Goal: Communication & Community: Answer question/provide support

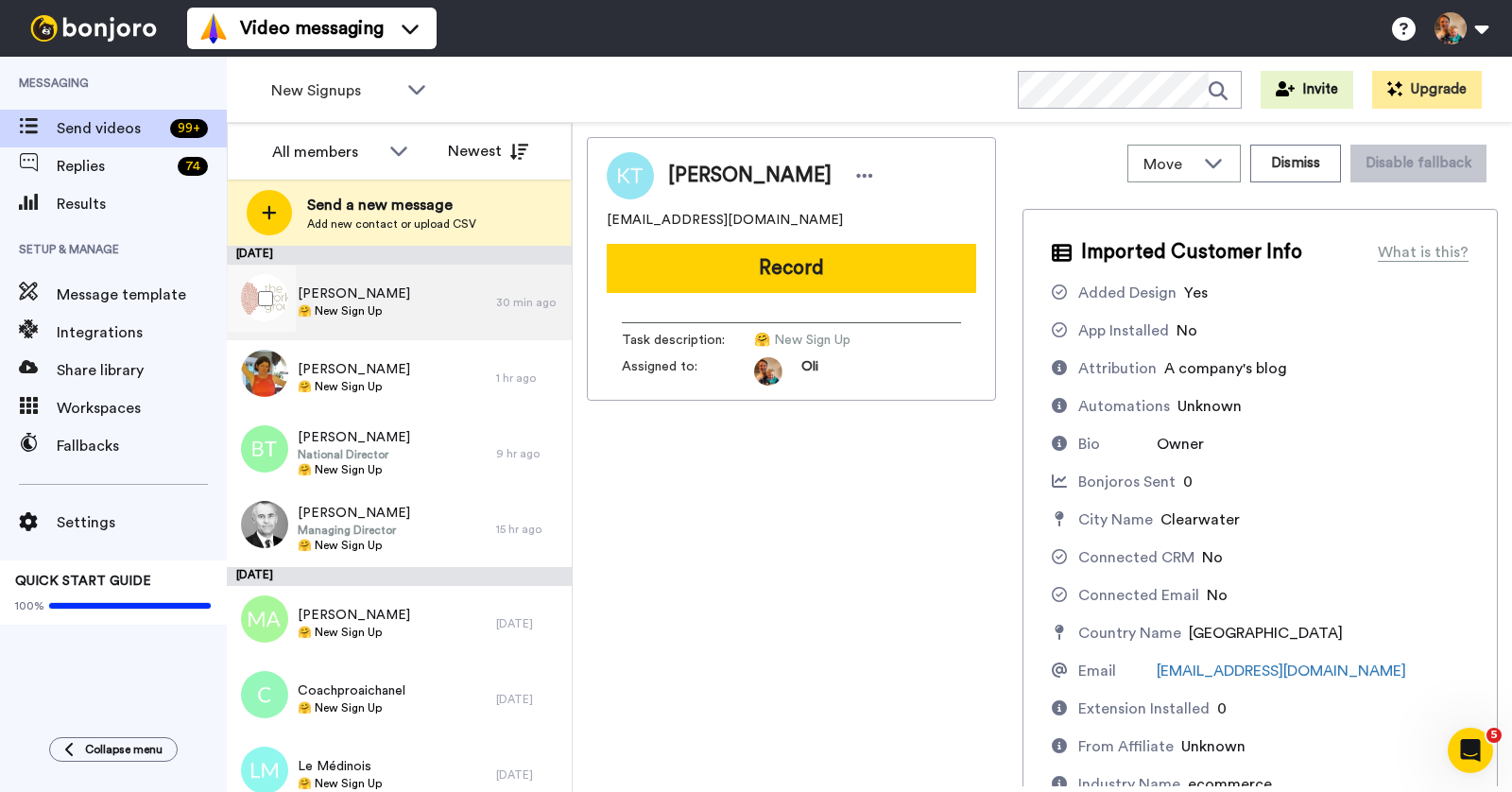
click at [388, 320] on div "Priscilla McMahon 🤗 New Sign Up" at bounding box center [361, 302] width 270 height 75
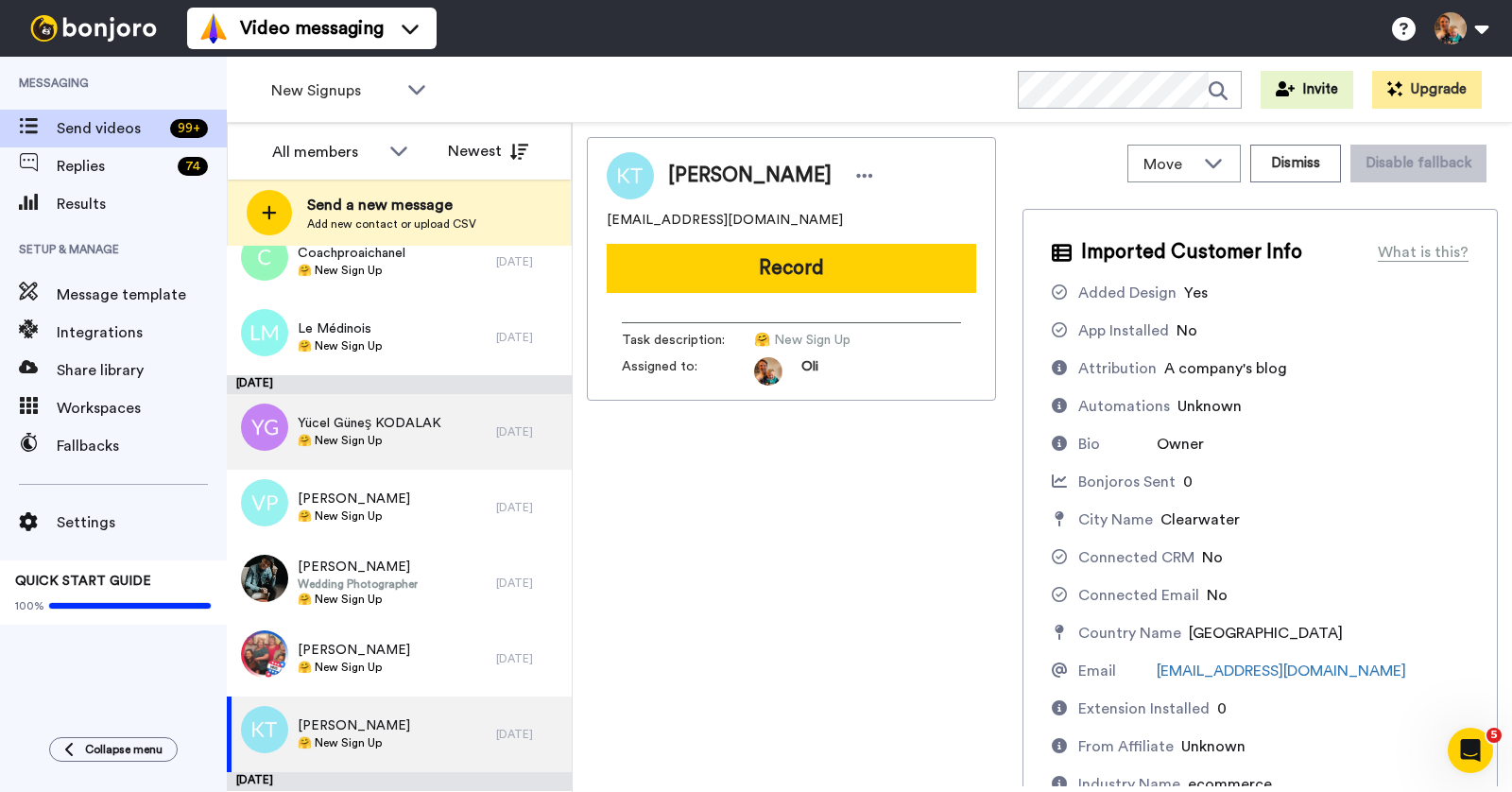
scroll to position [512, 0]
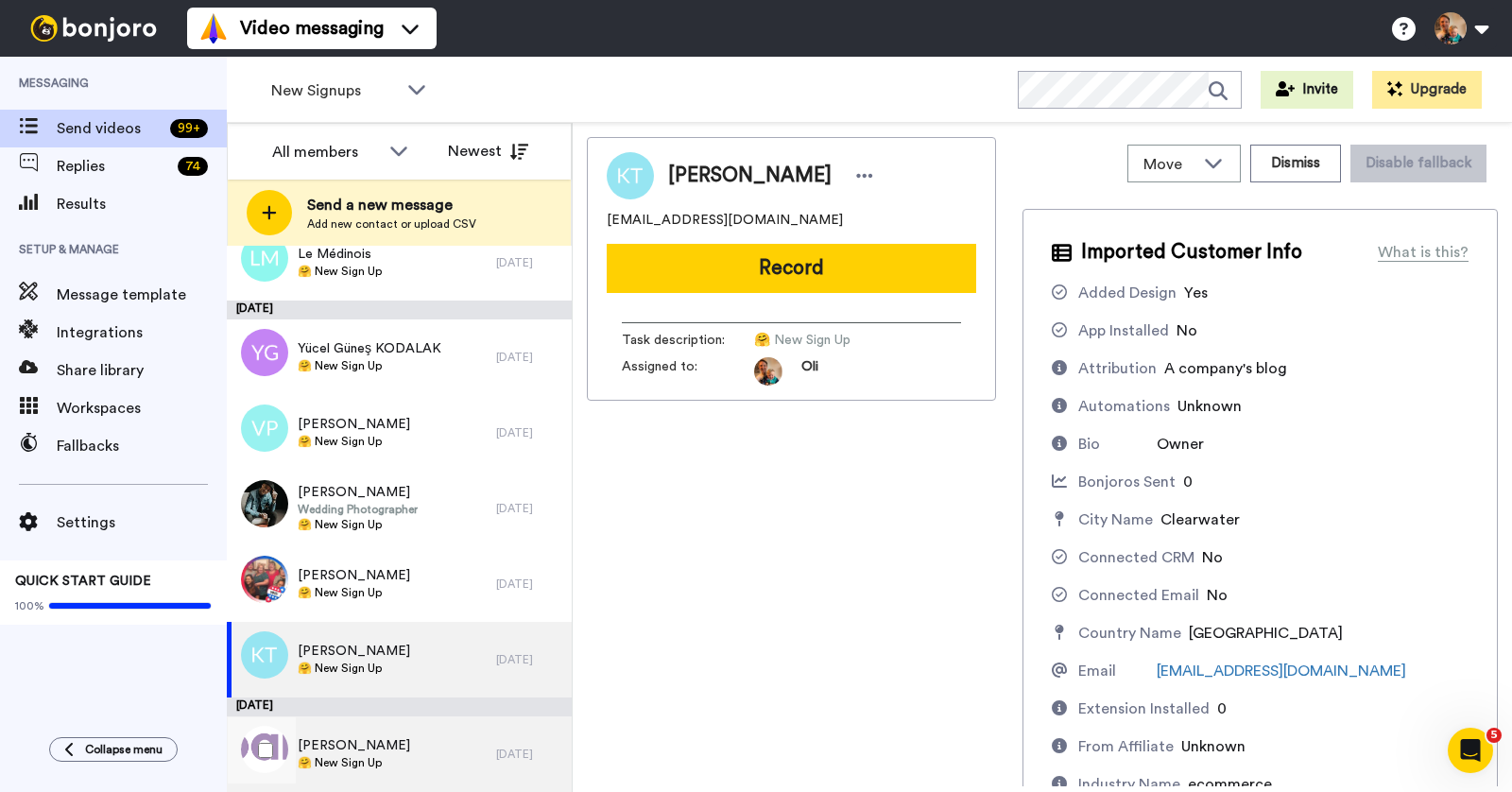
click at [407, 734] on div "Marcus Gilroy 🤗 New Sign Up" at bounding box center [361, 754] width 270 height 75
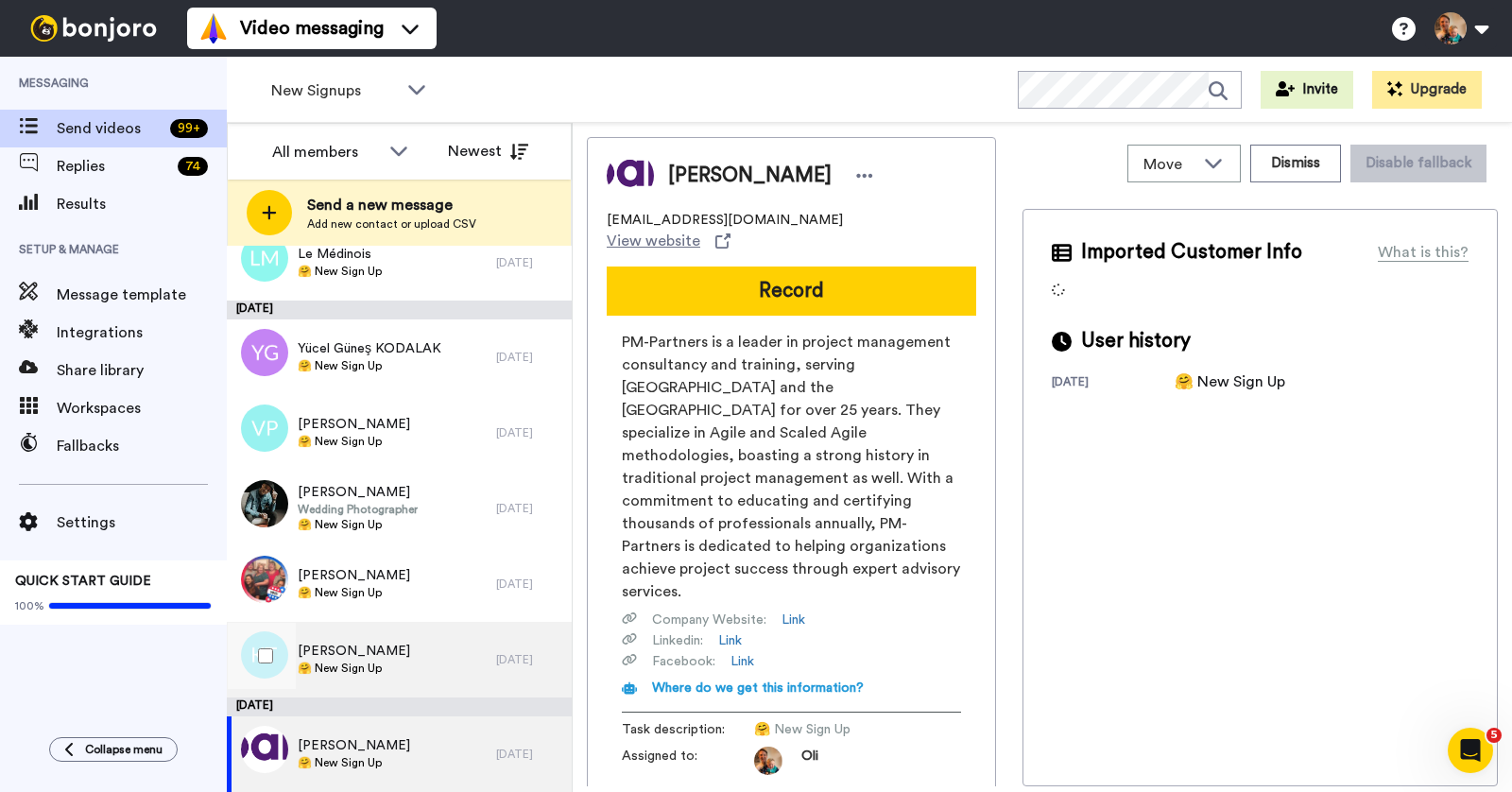
click at [434, 630] on div "Kristina Toth 🤗 New Sign Up" at bounding box center [361, 659] width 270 height 75
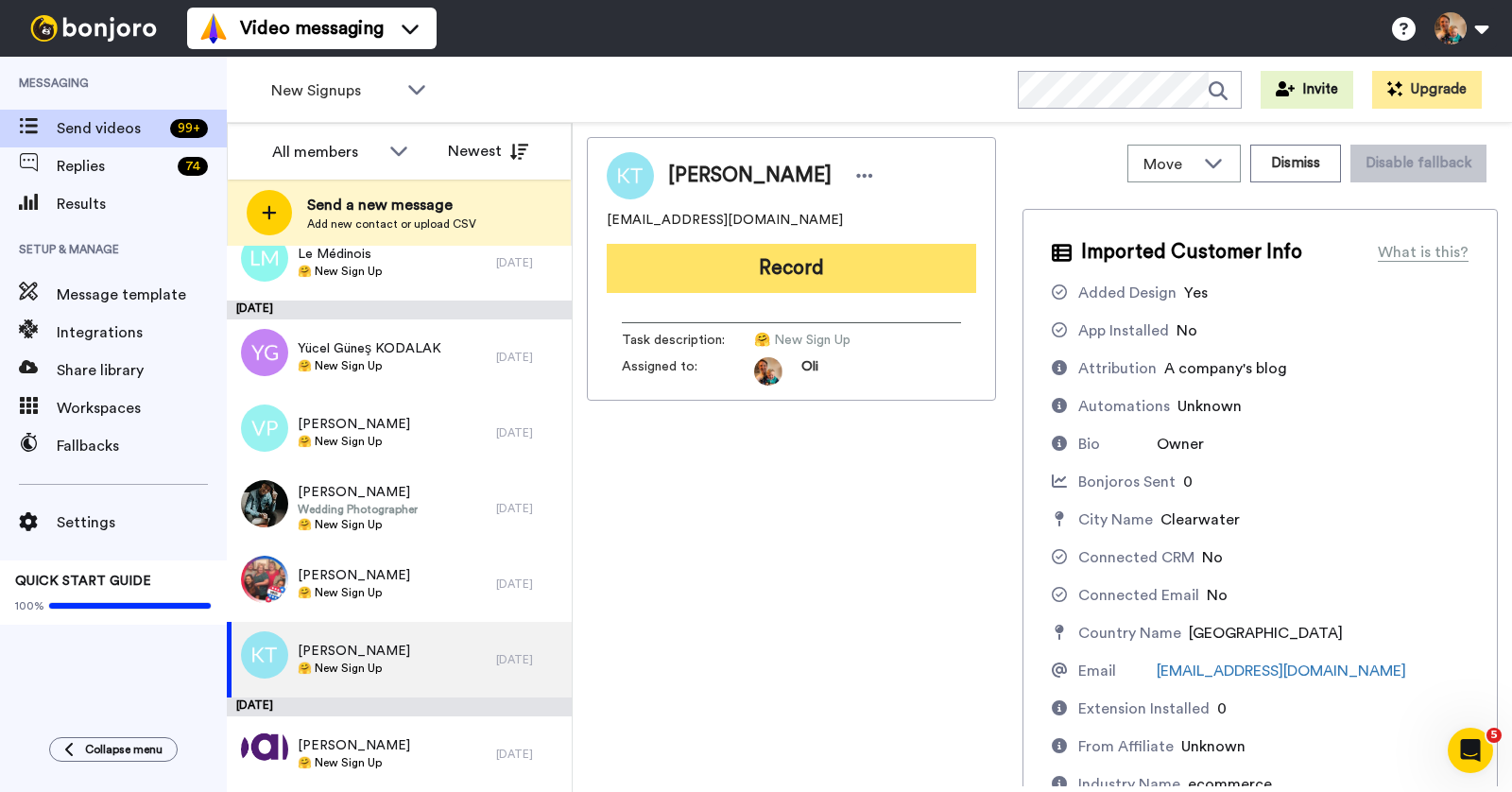
click at [788, 282] on button "Record" at bounding box center [791, 268] width 370 height 49
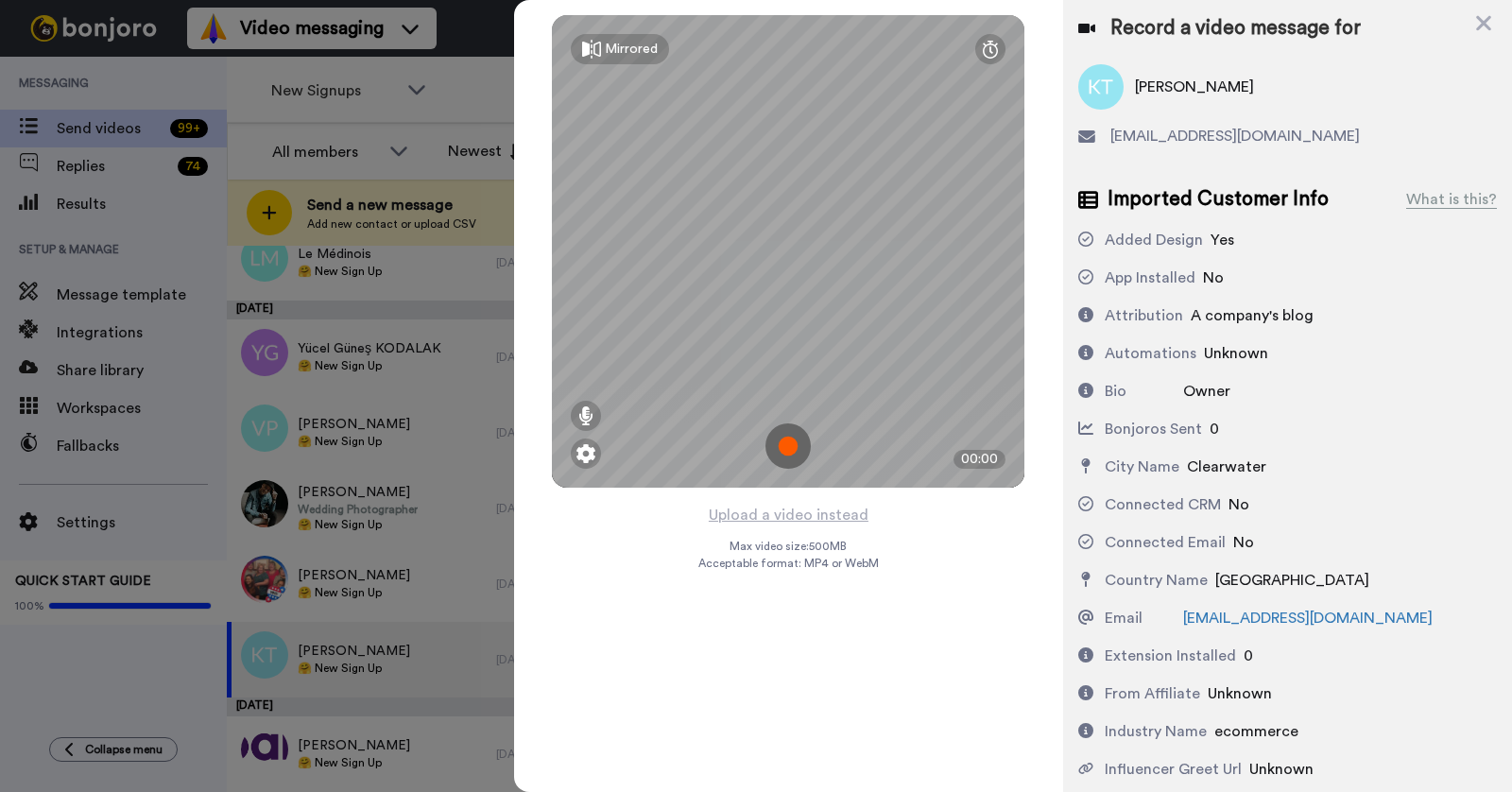
drag, startPoint x: 1413, startPoint y: 82, endPoint x: 1309, endPoint y: 117, distance: 109.7
click at [1413, 82] on div "Kristina Toth" at bounding box center [1287, 86] width 419 height 45
click at [791, 446] on img at bounding box center [788, 445] width 45 height 45
click at [790, 449] on img at bounding box center [788, 445] width 45 height 45
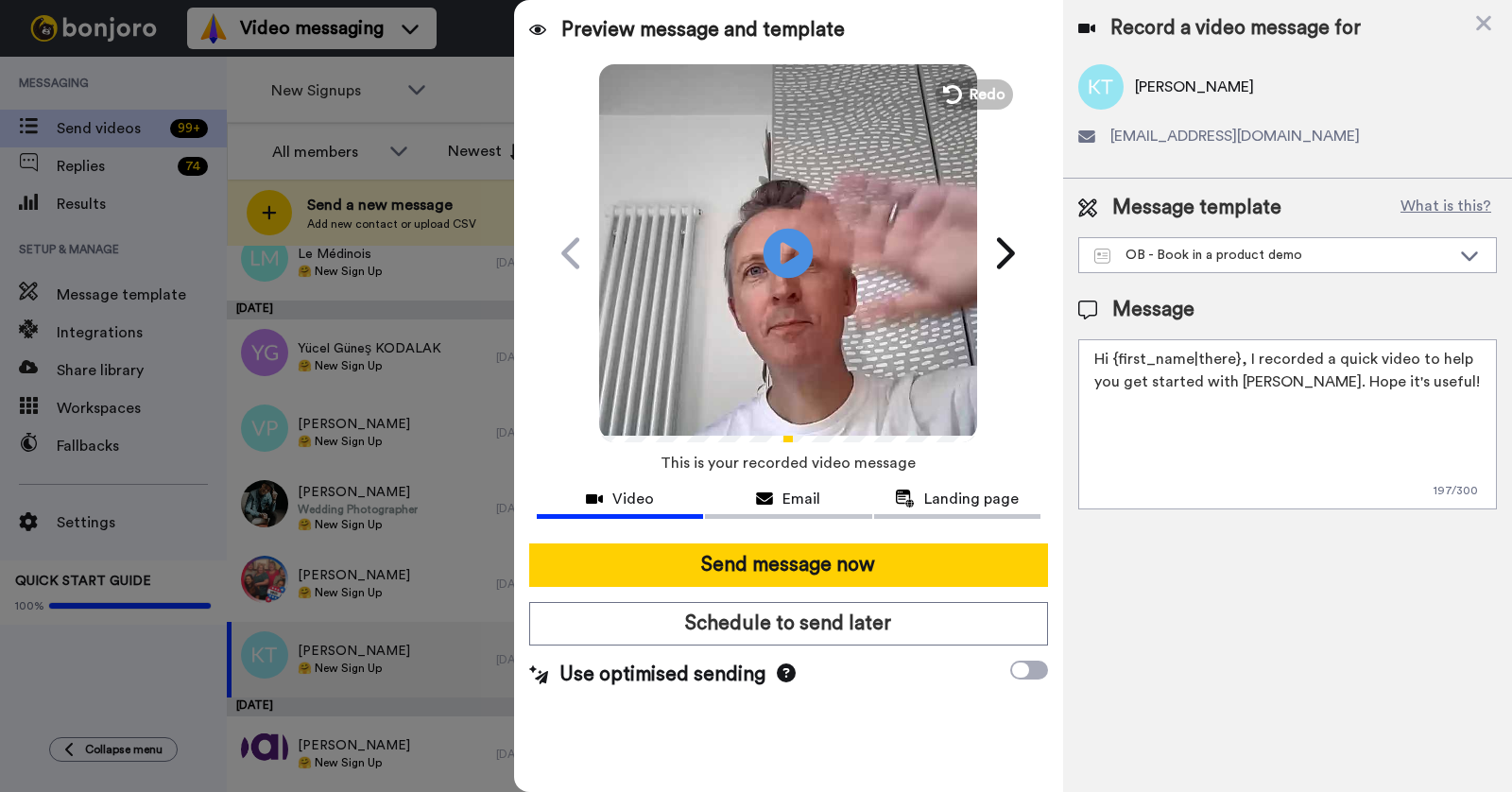
click at [794, 255] on icon "Play/Pause" at bounding box center [788, 253] width 50 height 90
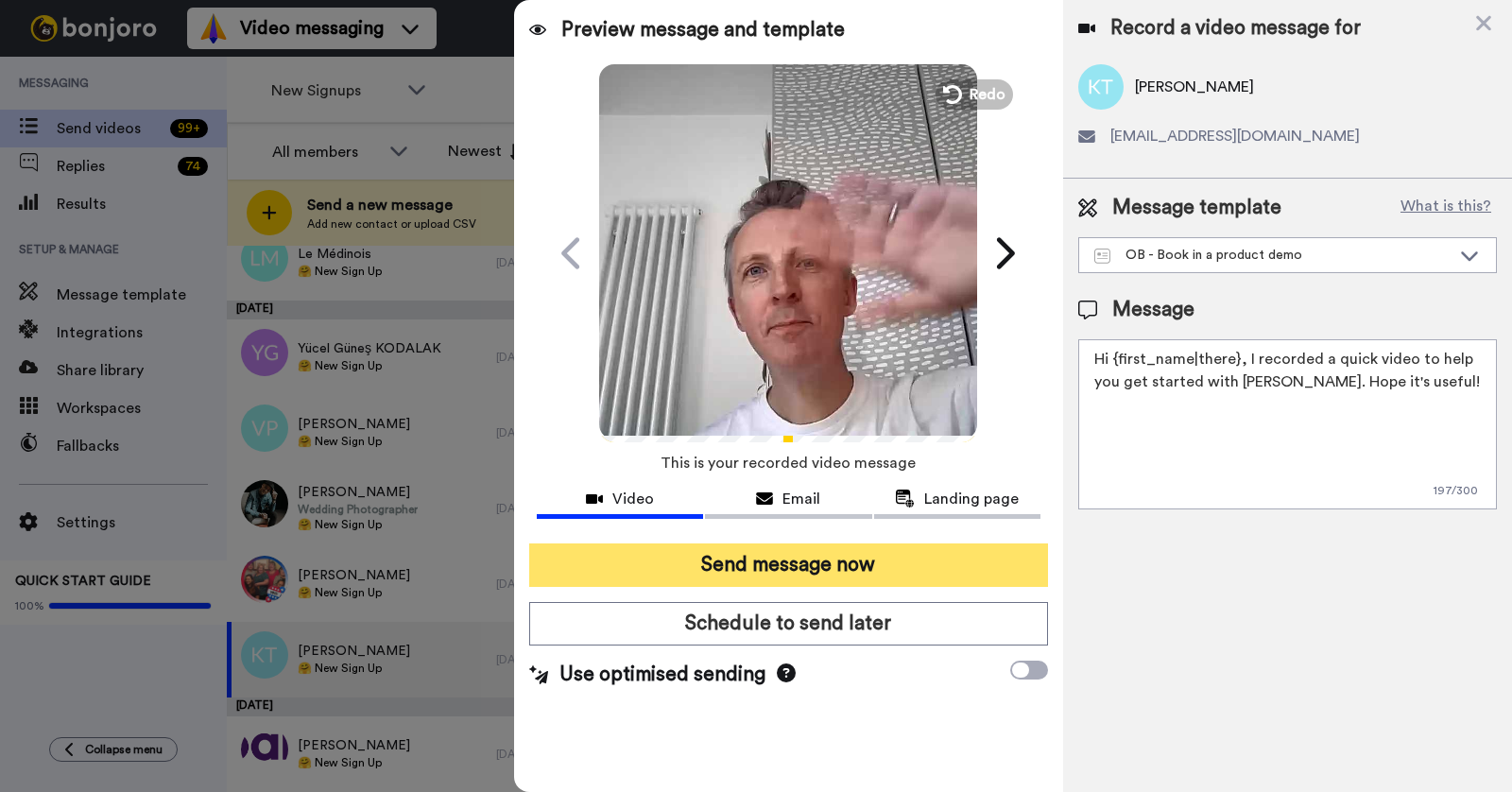
click at [783, 572] on button "Send message now" at bounding box center [788, 565] width 519 height 43
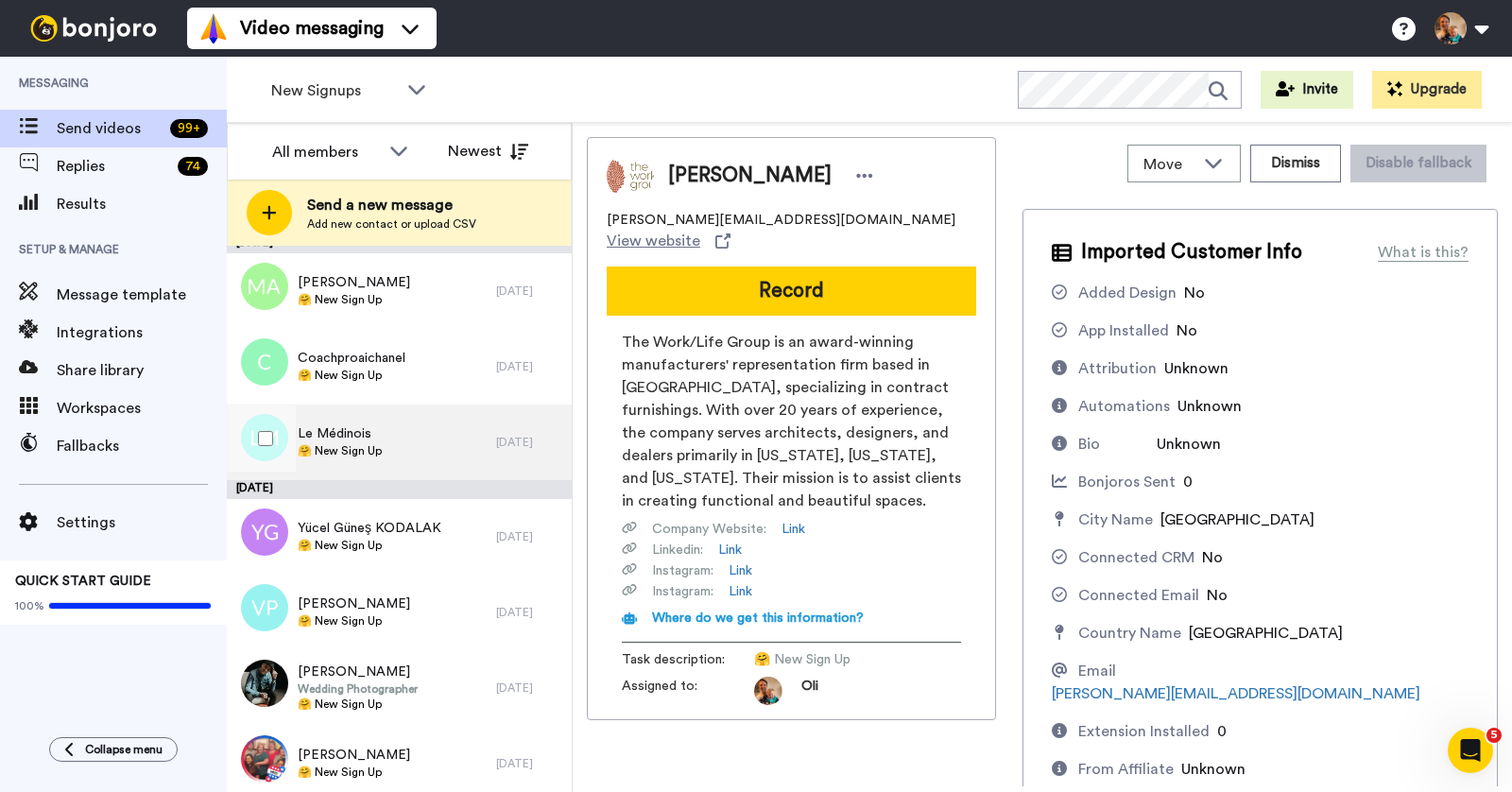
scroll to position [437, 0]
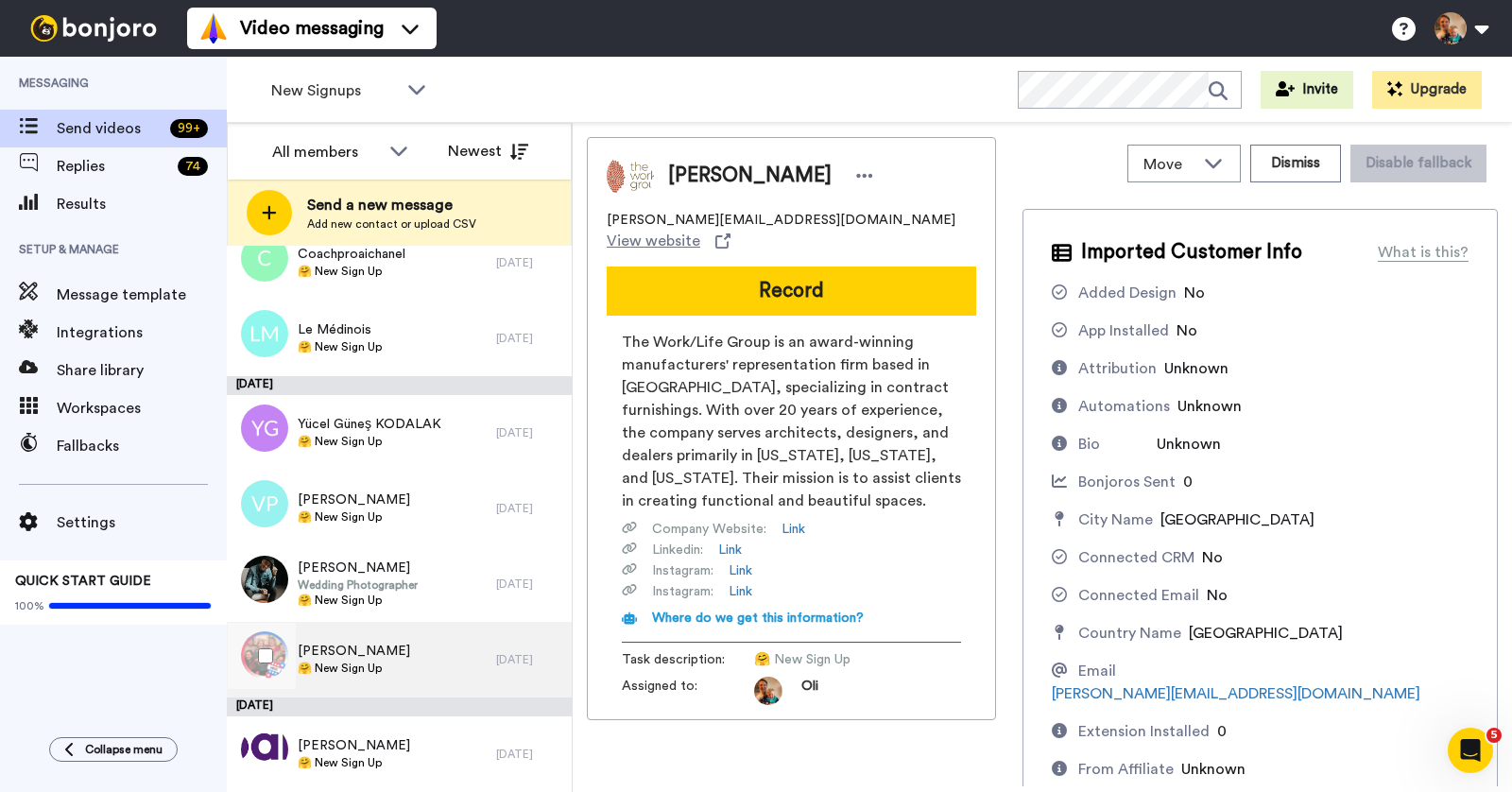
click at [357, 653] on span "Connor Soles" at bounding box center [354, 651] width 113 height 19
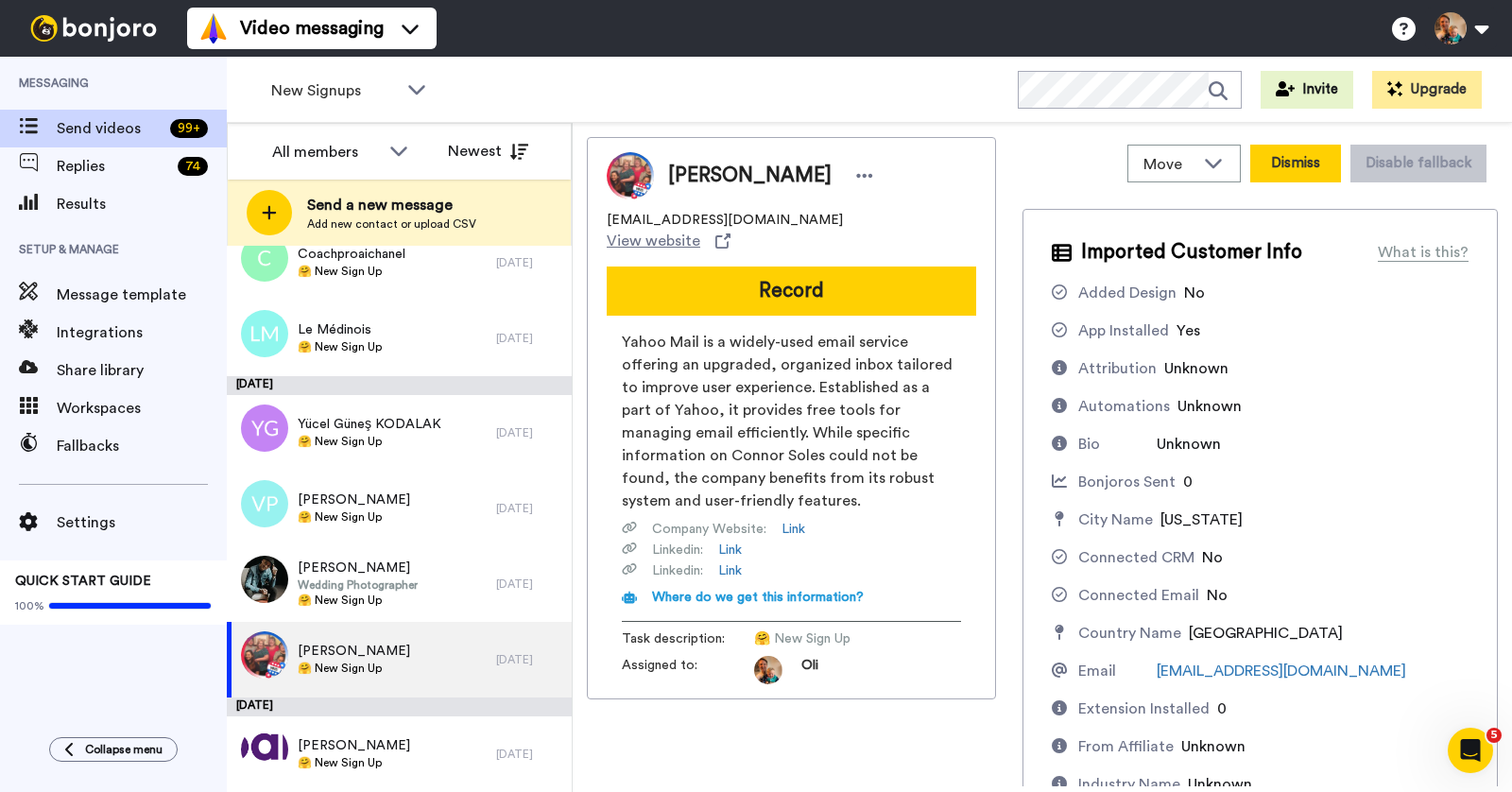
click at [1286, 169] on button "Dismiss" at bounding box center [1295, 163] width 91 height 38
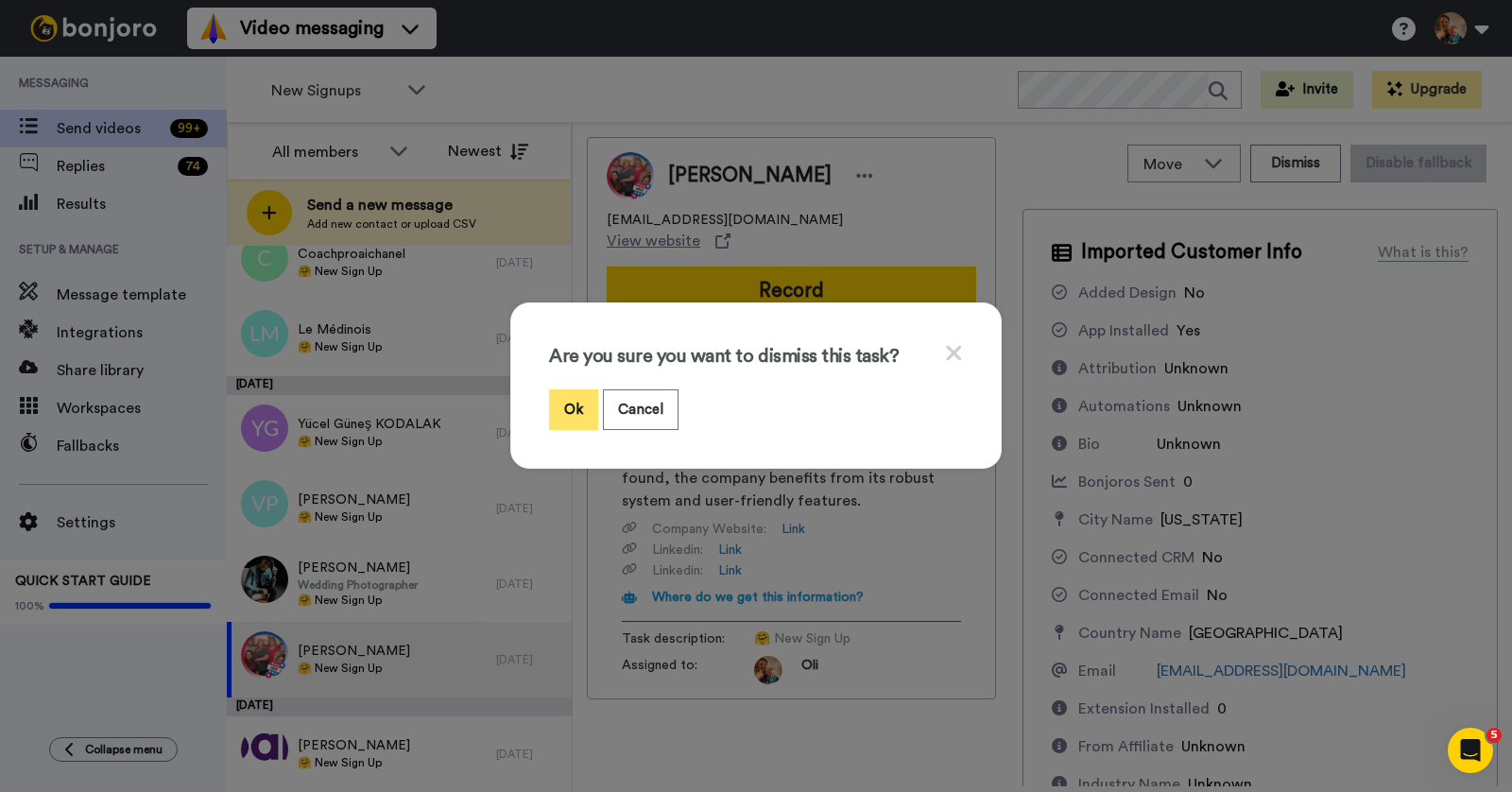
click at [581, 410] on button "Ok" at bounding box center [573, 409] width 49 height 41
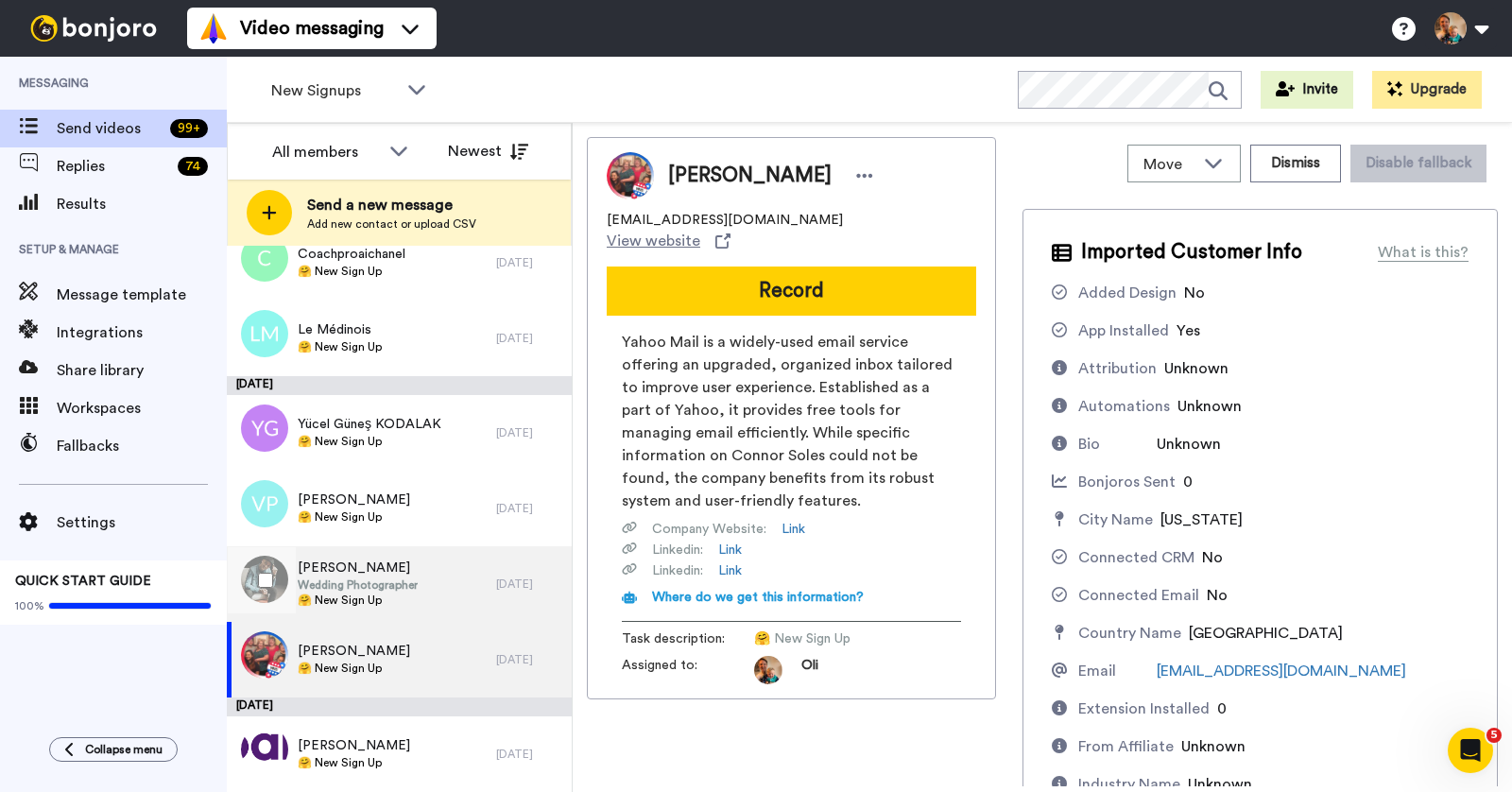
click at [361, 594] on span "🤗 New Sign Up" at bounding box center [357, 600] width 120 height 15
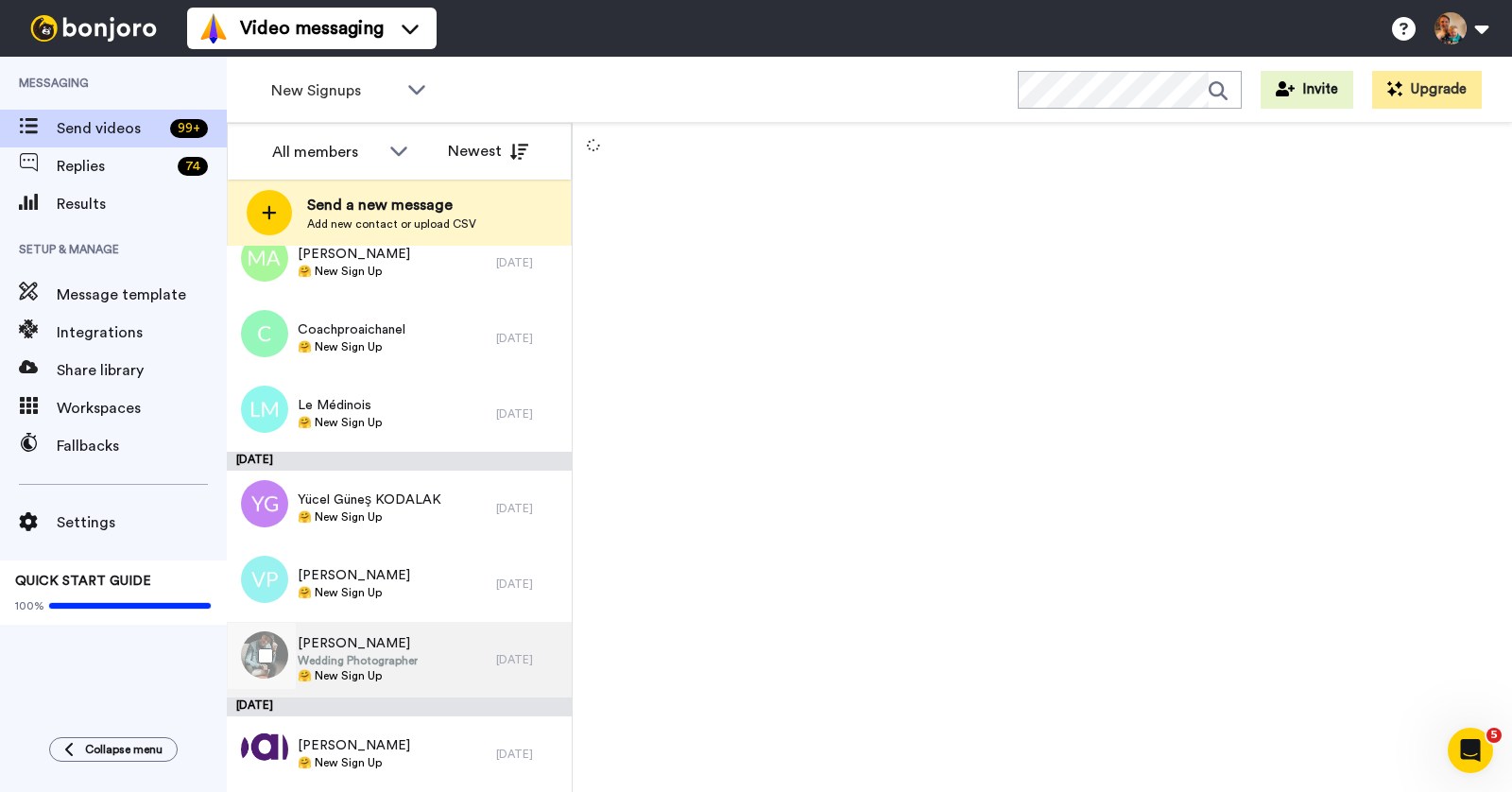
scroll to position [361, 0]
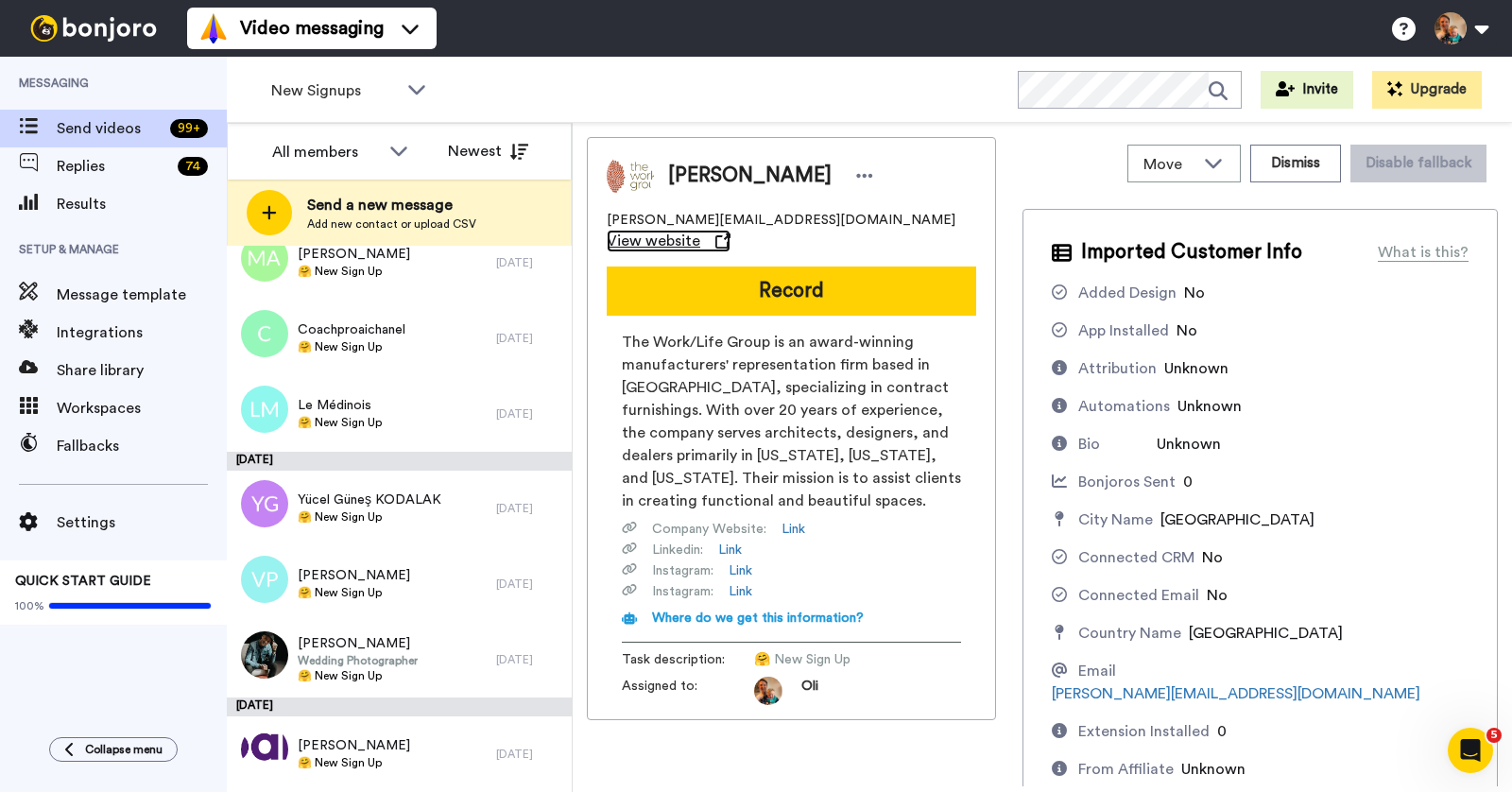
click at [701, 229] on span "View website" at bounding box center [654, 241] width 94 height 23
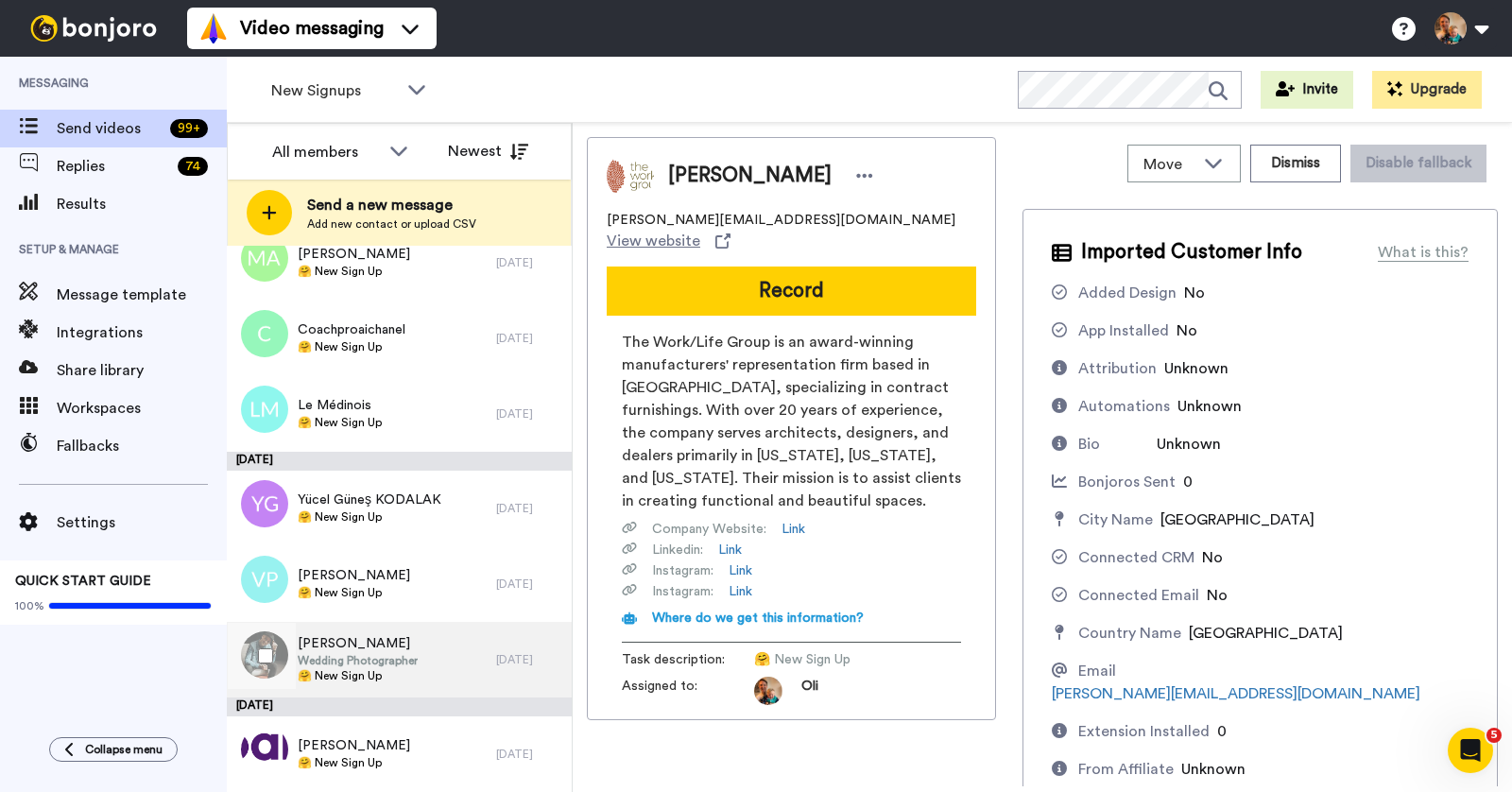
click at [422, 631] on div "Jeff Gagnon Wedding Photographer 🤗 New Sign Up" at bounding box center [361, 659] width 270 height 75
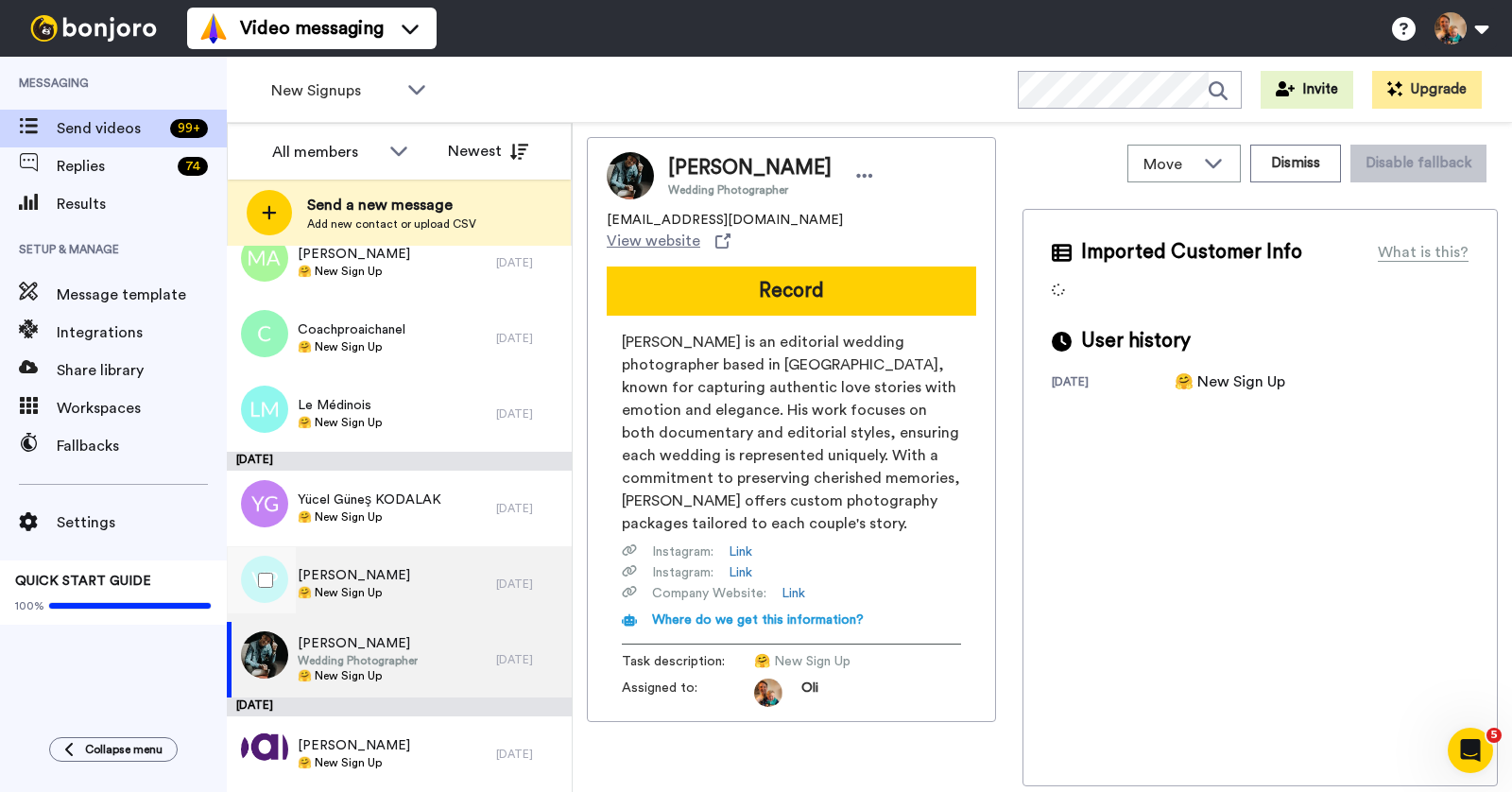
click at [446, 590] on div "Velizar Prodanov 🤗 New Sign Up" at bounding box center [361, 584] width 270 height 75
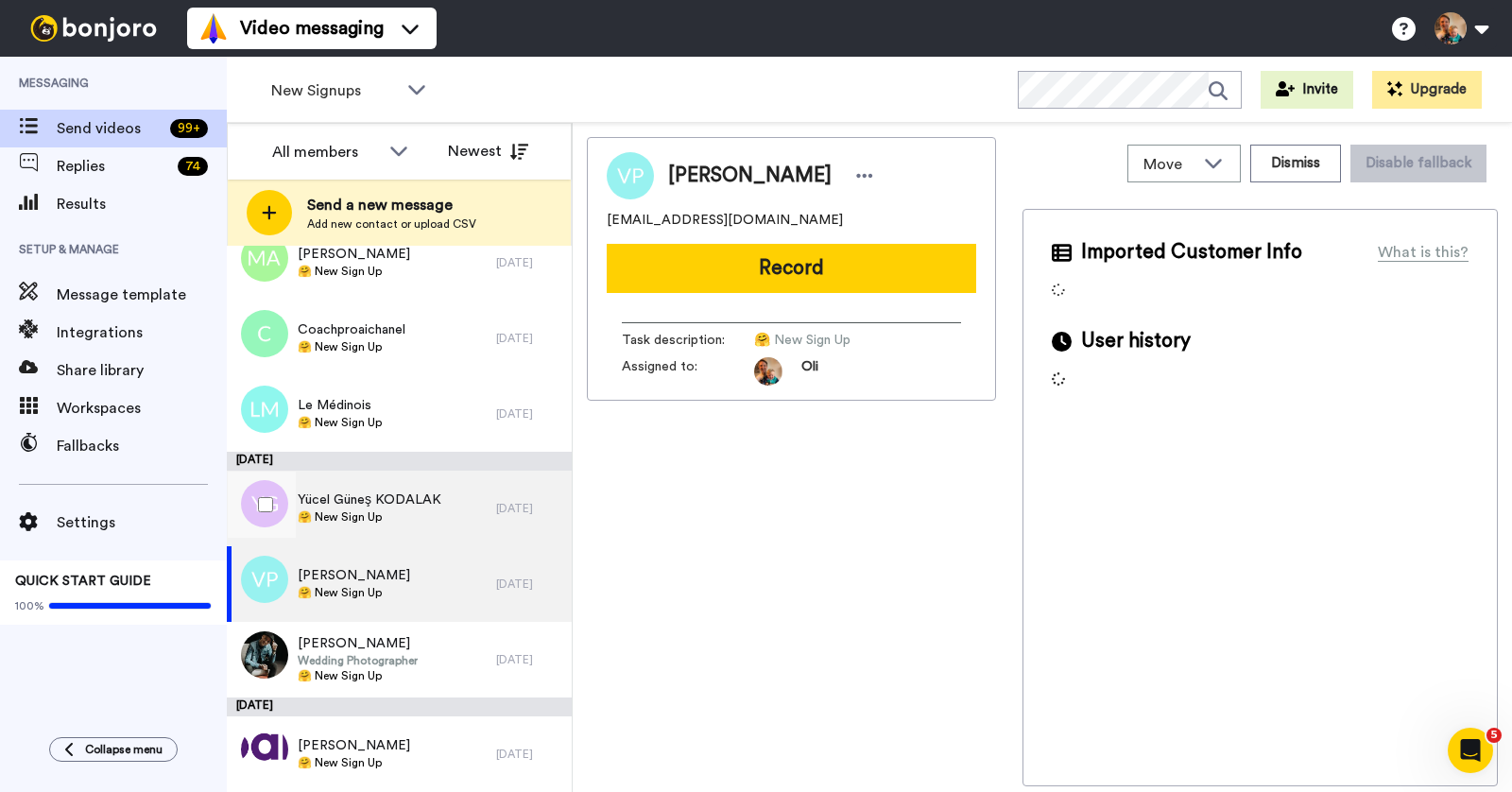
click at [453, 531] on div "Yücel Güneş KODALAK 🤗 New Sign Up" at bounding box center [361, 507] width 270 height 75
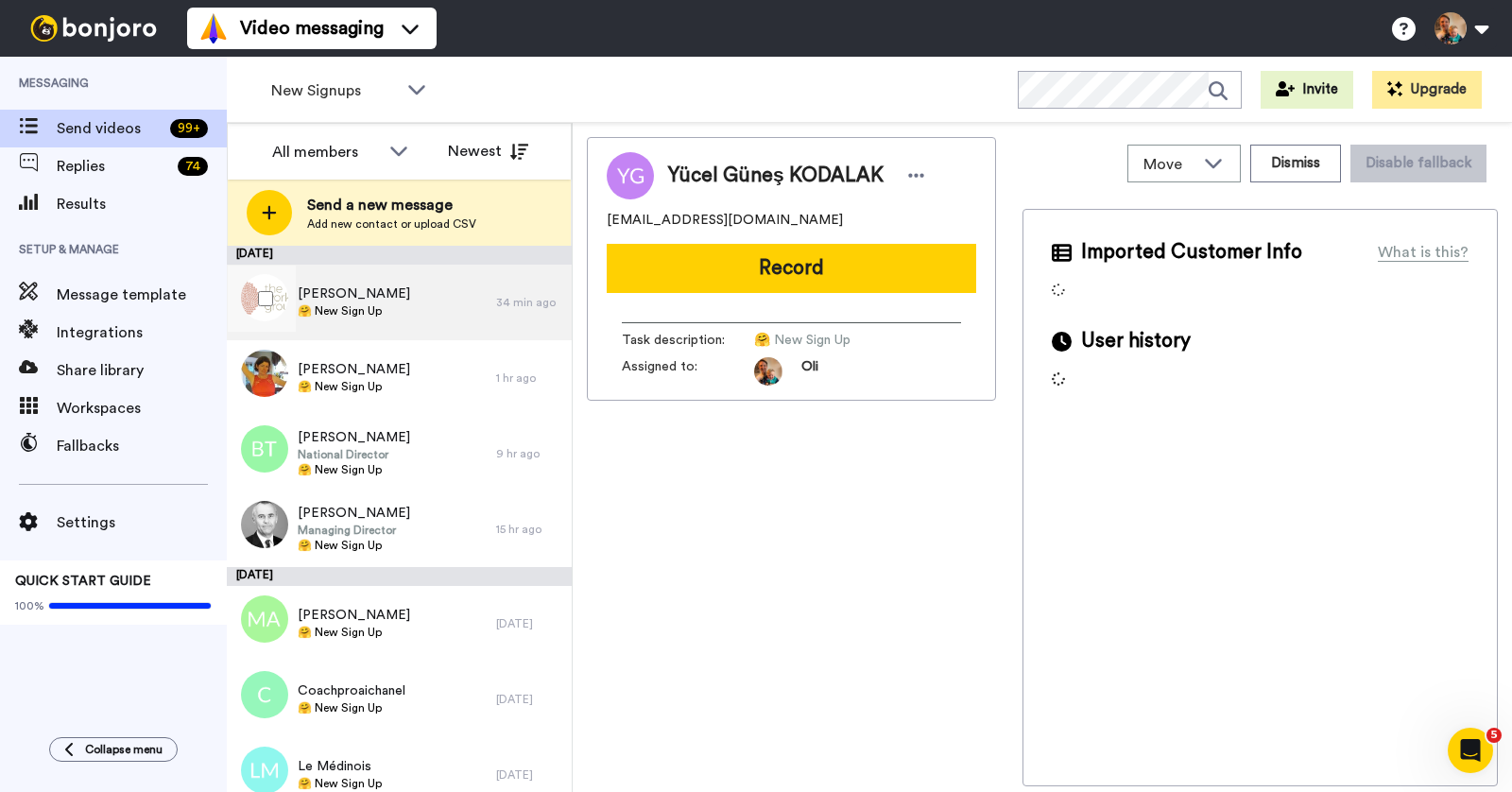
click at [421, 301] on div "Priscilla McMahon 🤗 New Sign Up" at bounding box center [361, 302] width 270 height 75
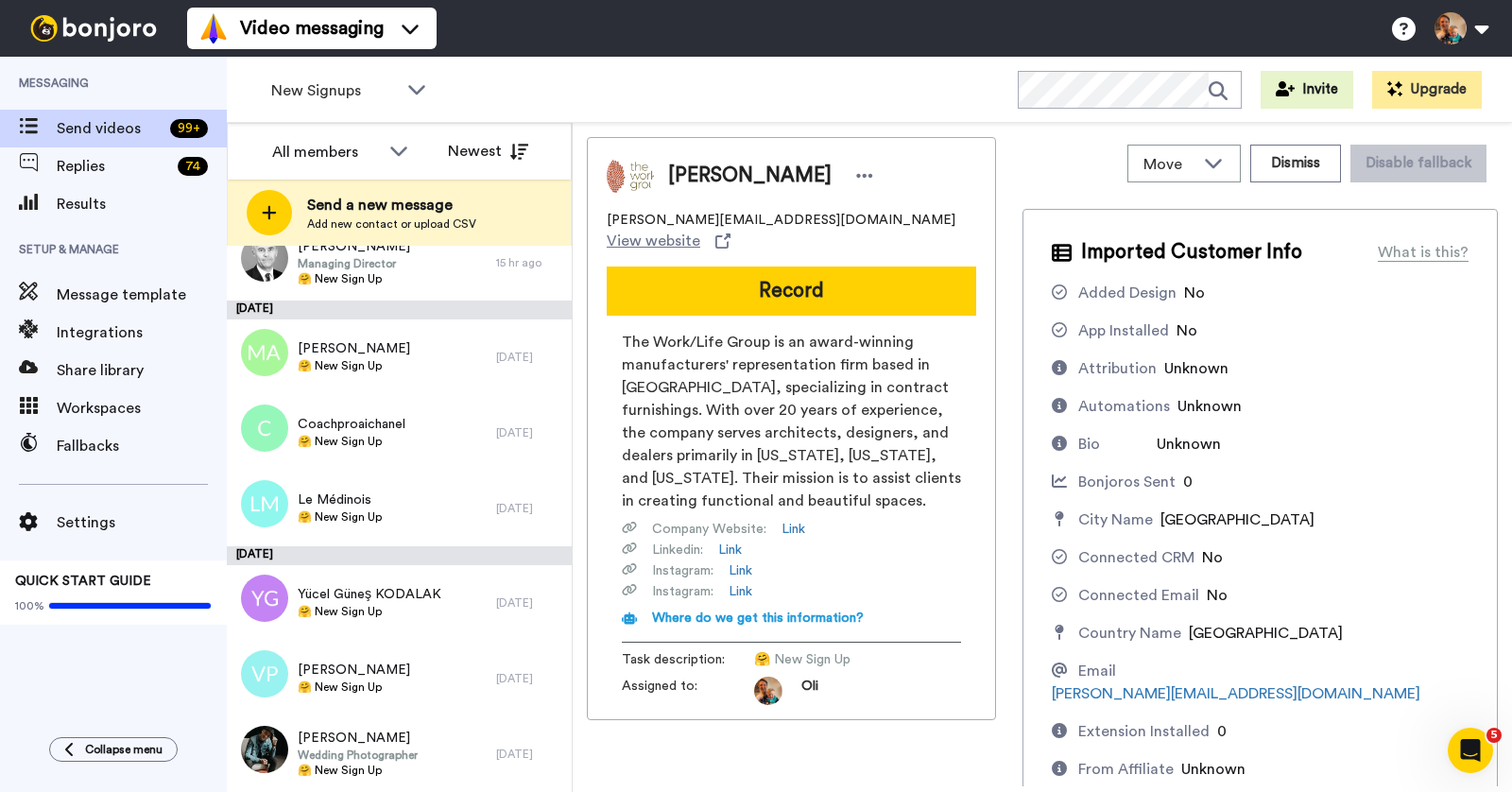
scroll to position [361, 0]
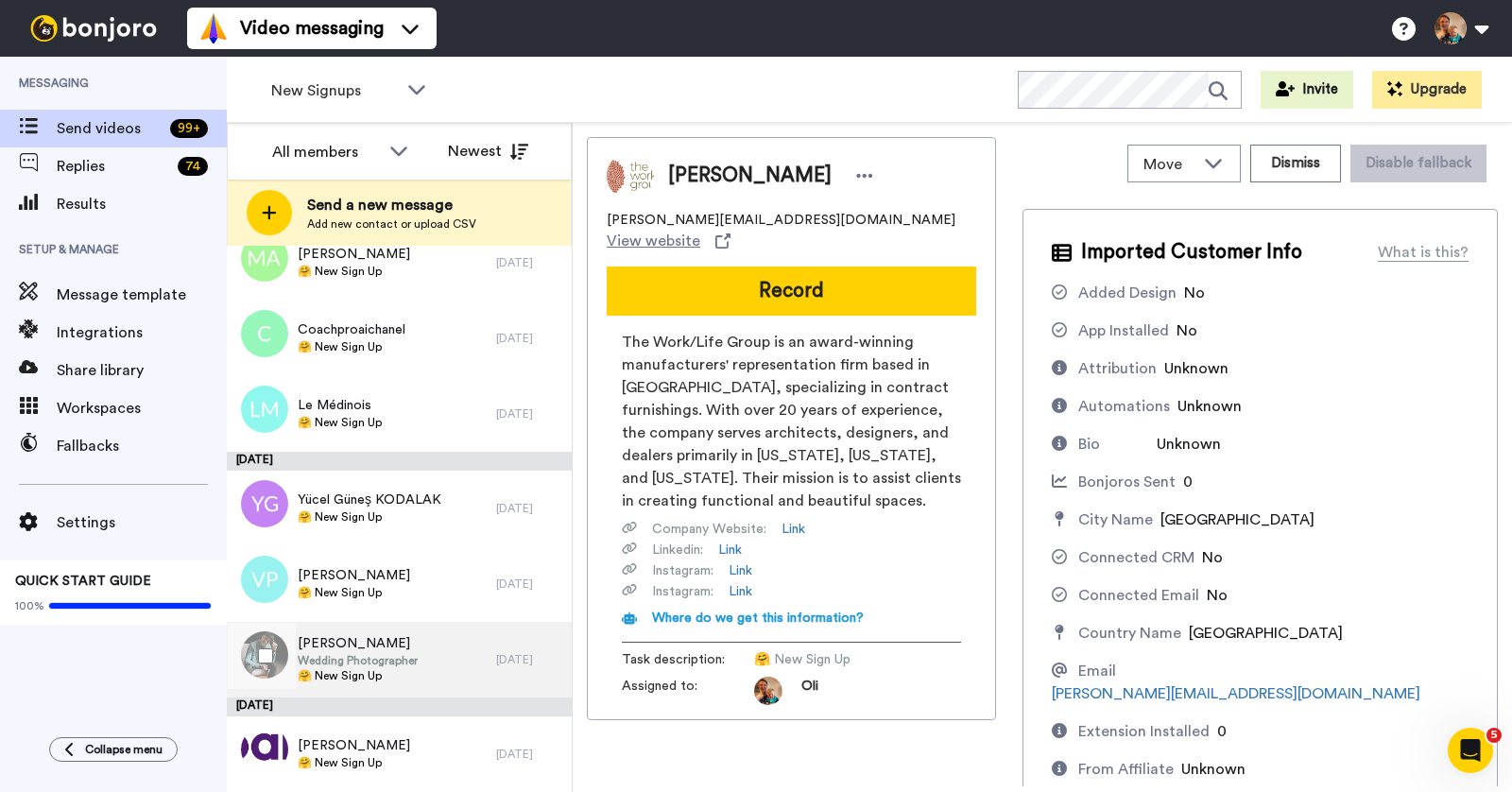
click at [388, 658] on span "Wedding Photographer" at bounding box center [357, 660] width 120 height 15
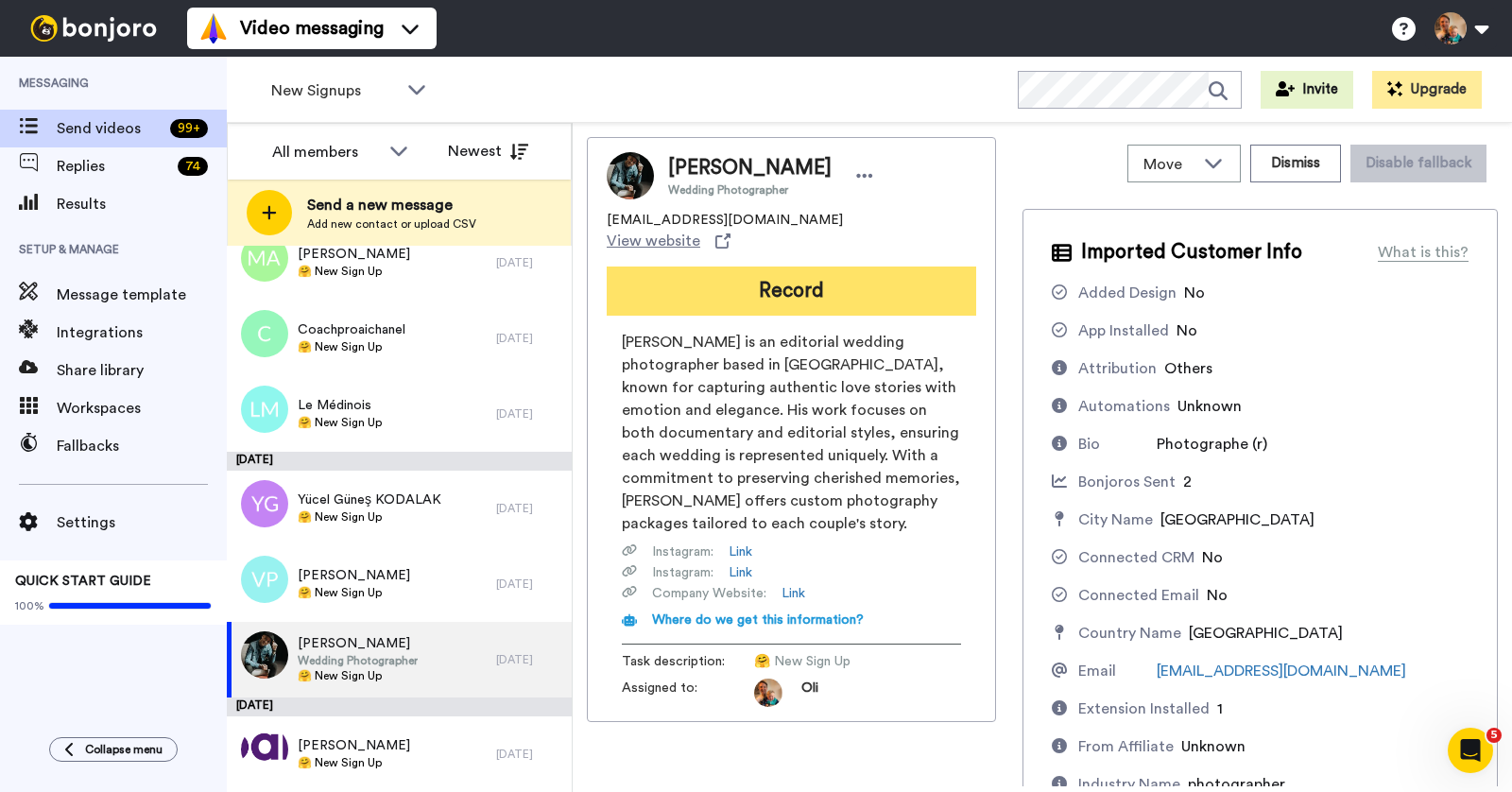
click at [776, 282] on button "Record" at bounding box center [791, 290] width 370 height 49
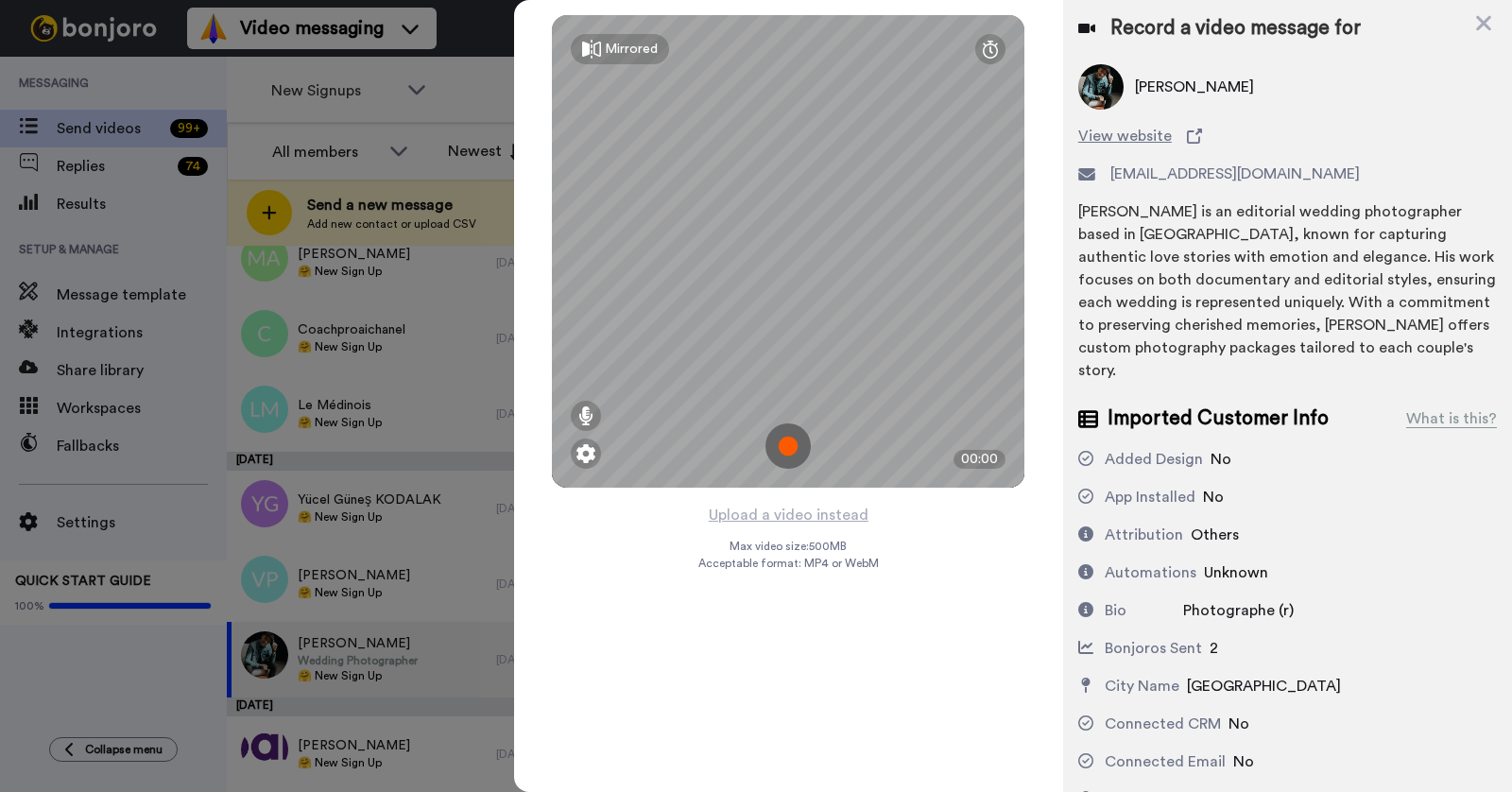
click at [796, 443] on img at bounding box center [788, 445] width 45 height 45
click at [779, 427] on img at bounding box center [788, 445] width 45 height 45
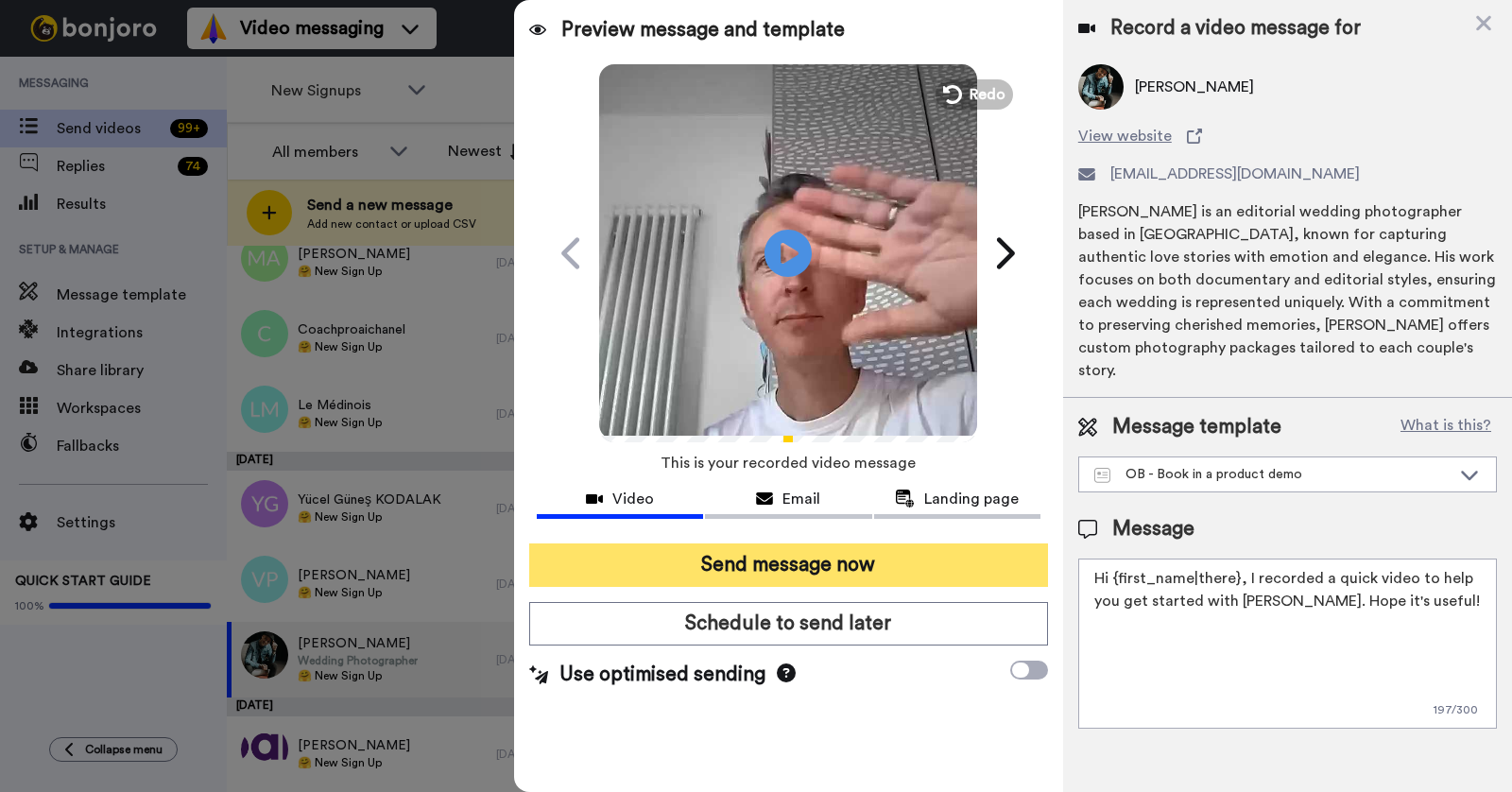
click at [790, 568] on button "Send message now" at bounding box center [788, 565] width 519 height 43
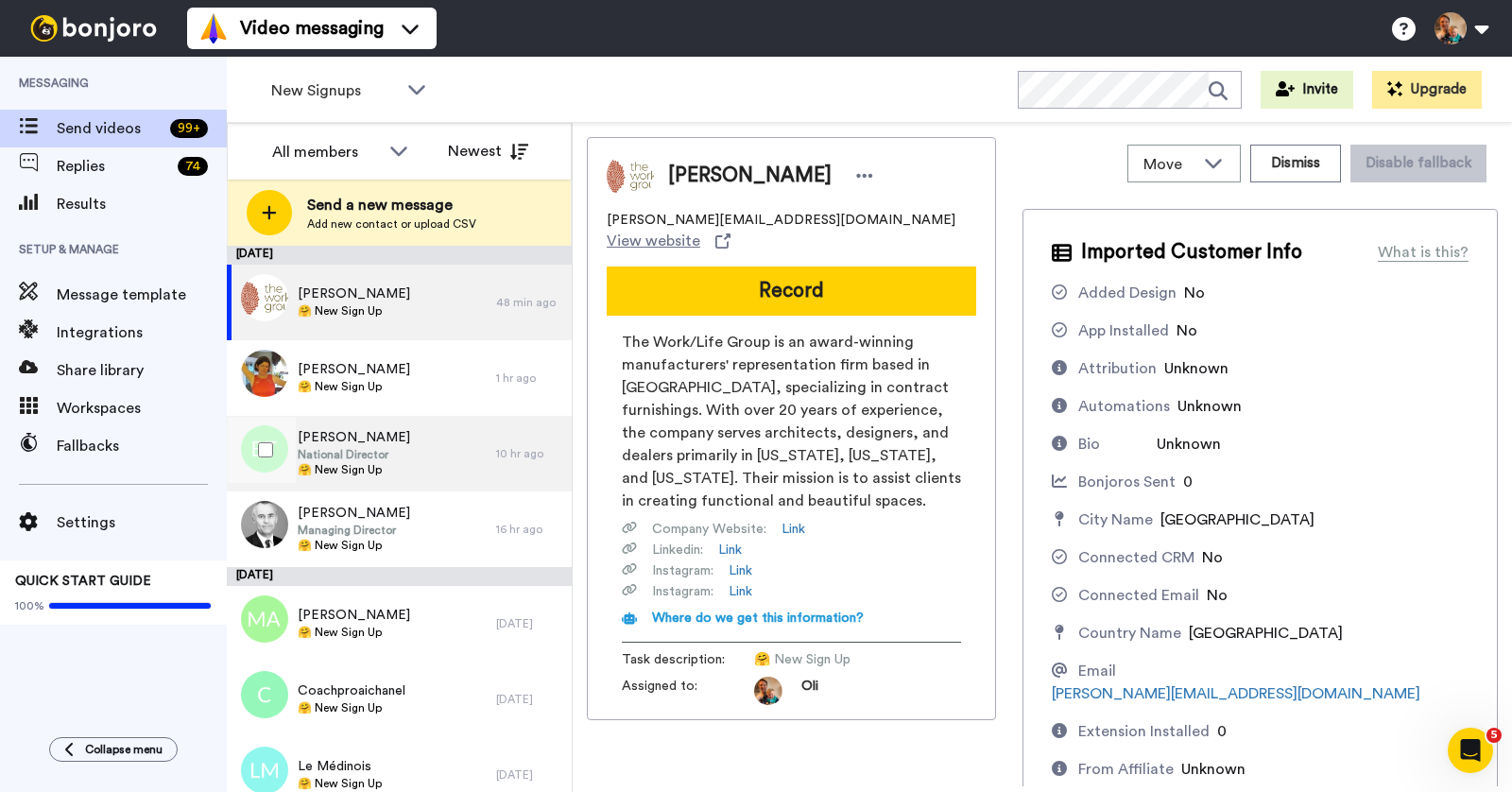
scroll to position [286, 0]
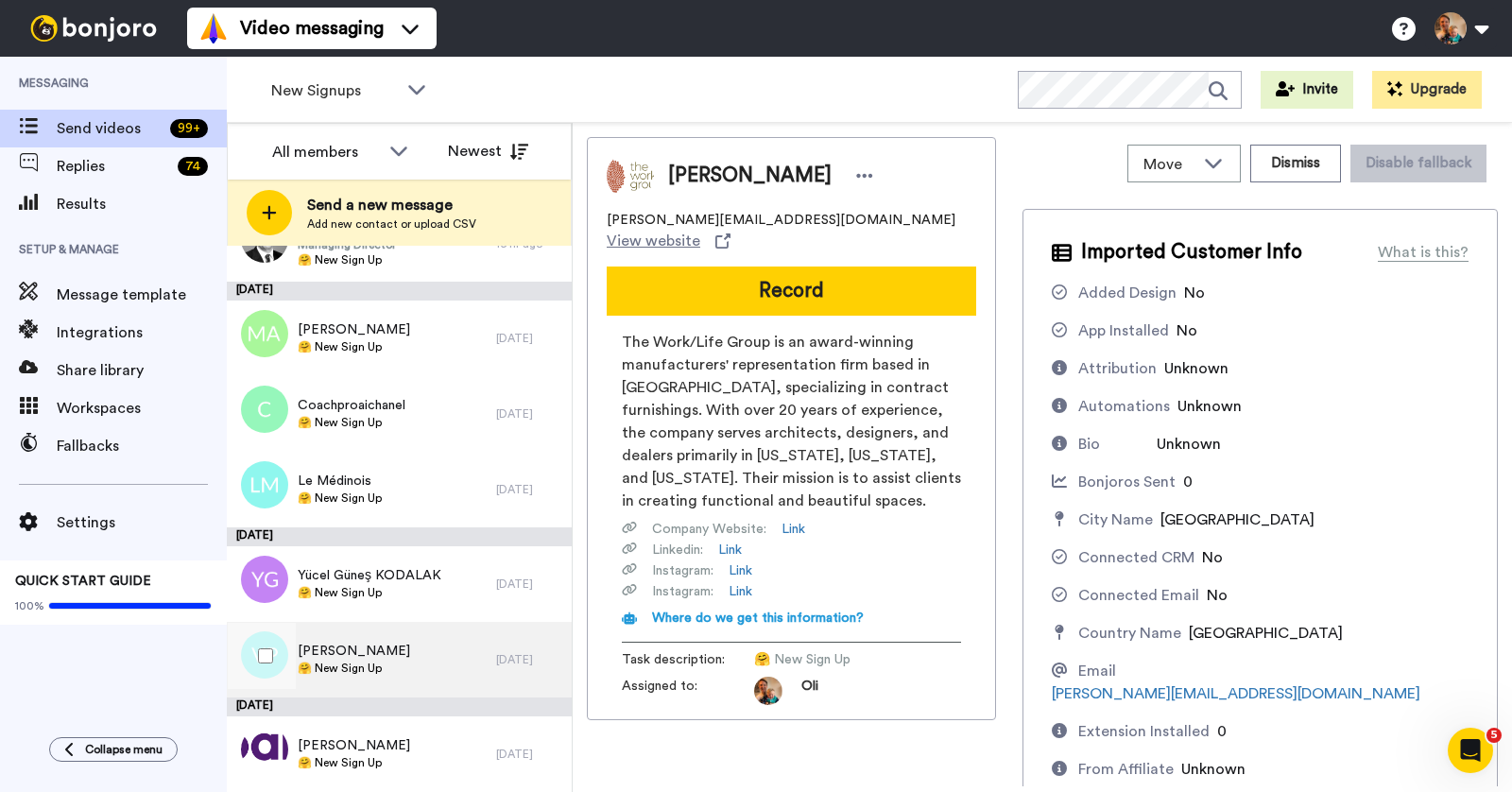
click at [421, 668] on div "Velizar Prodanov 🤗 New Sign Up" at bounding box center [361, 659] width 270 height 75
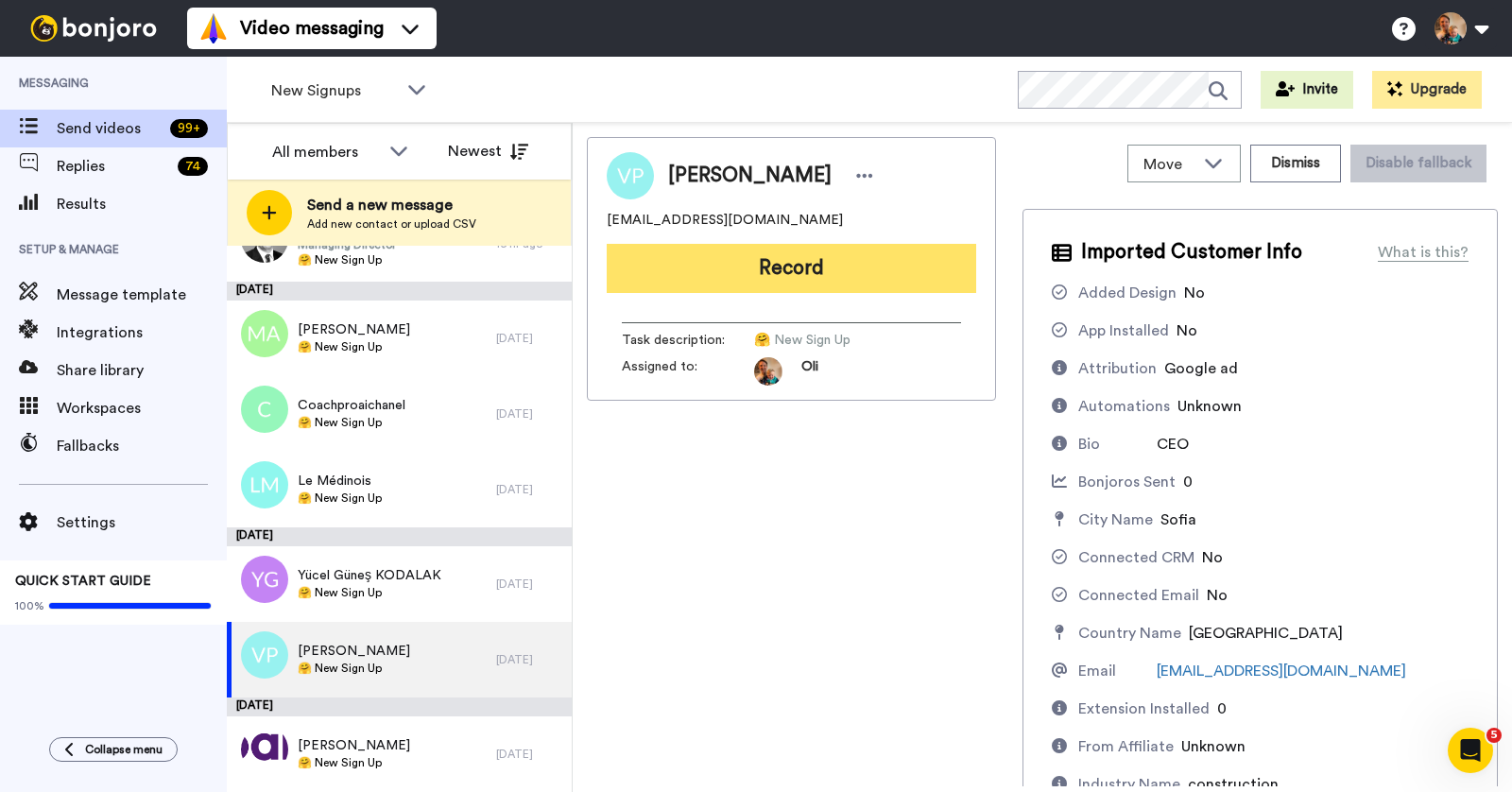
click at [794, 268] on button "Record" at bounding box center [791, 268] width 370 height 49
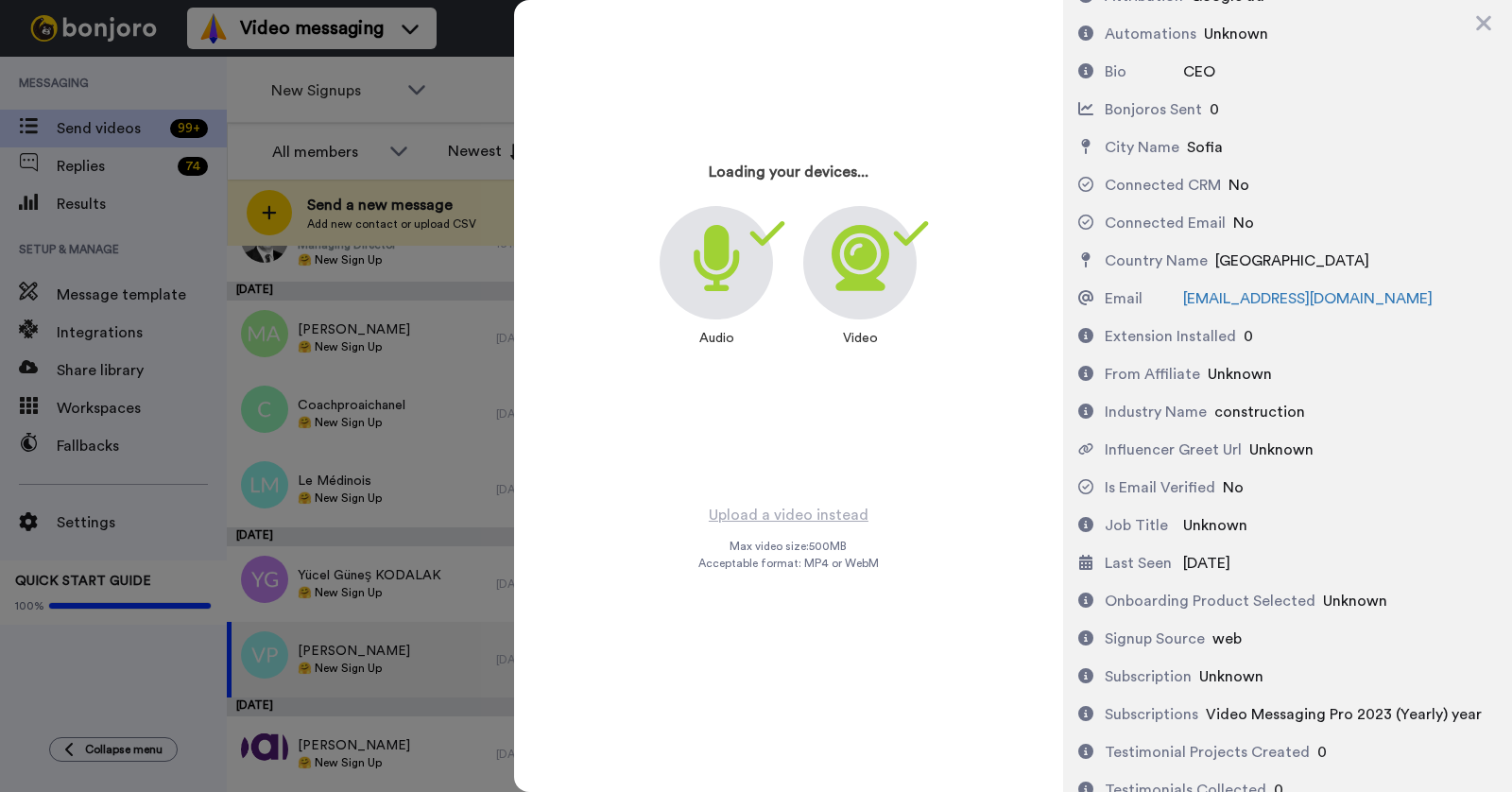
scroll to position [619, 0]
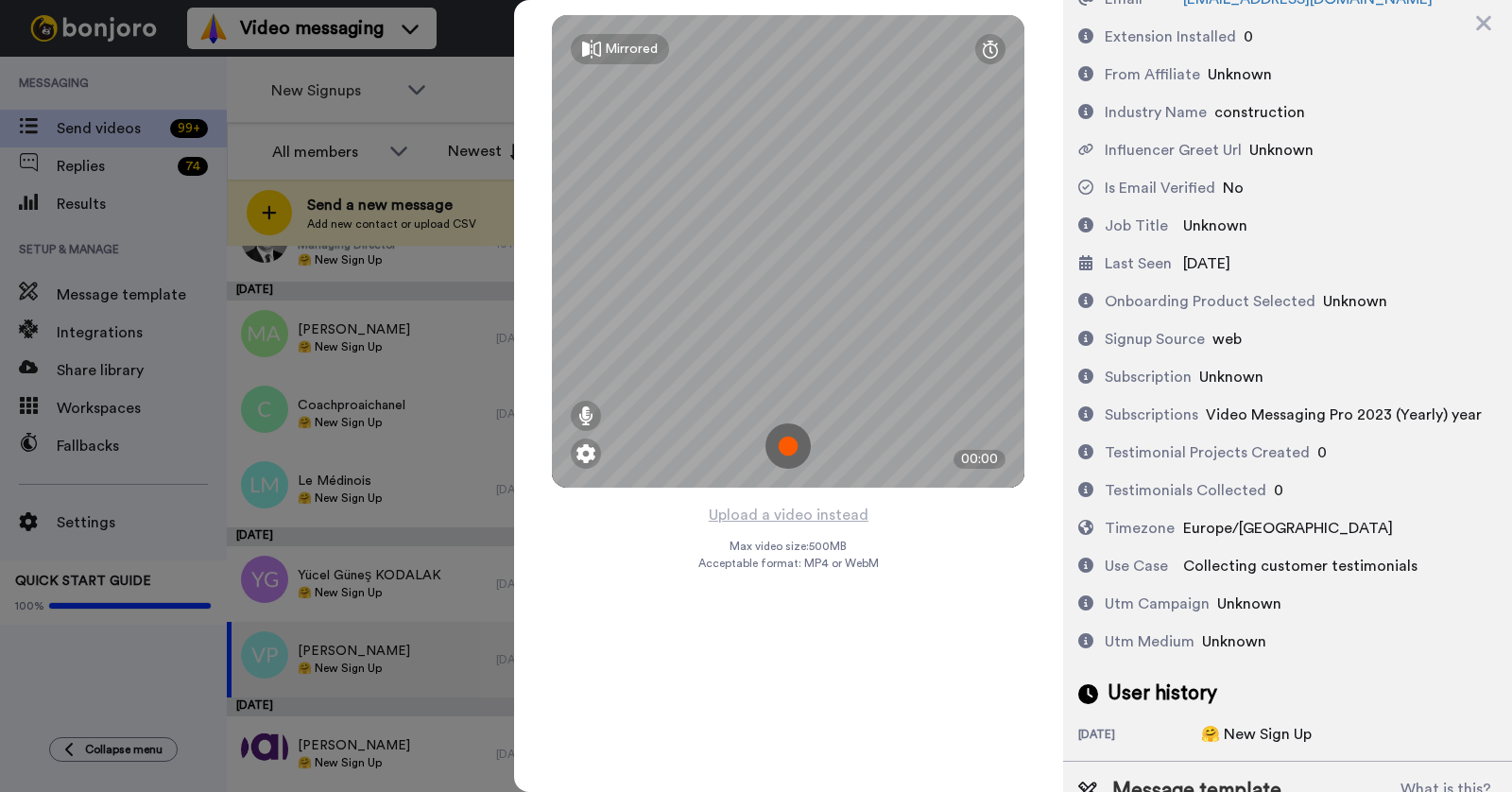
click at [793, 440] on img at bounding box center [788, 445] width 45 height 45
click at [782, 445] on img at bounding box center [788, 445] width 45 height 45
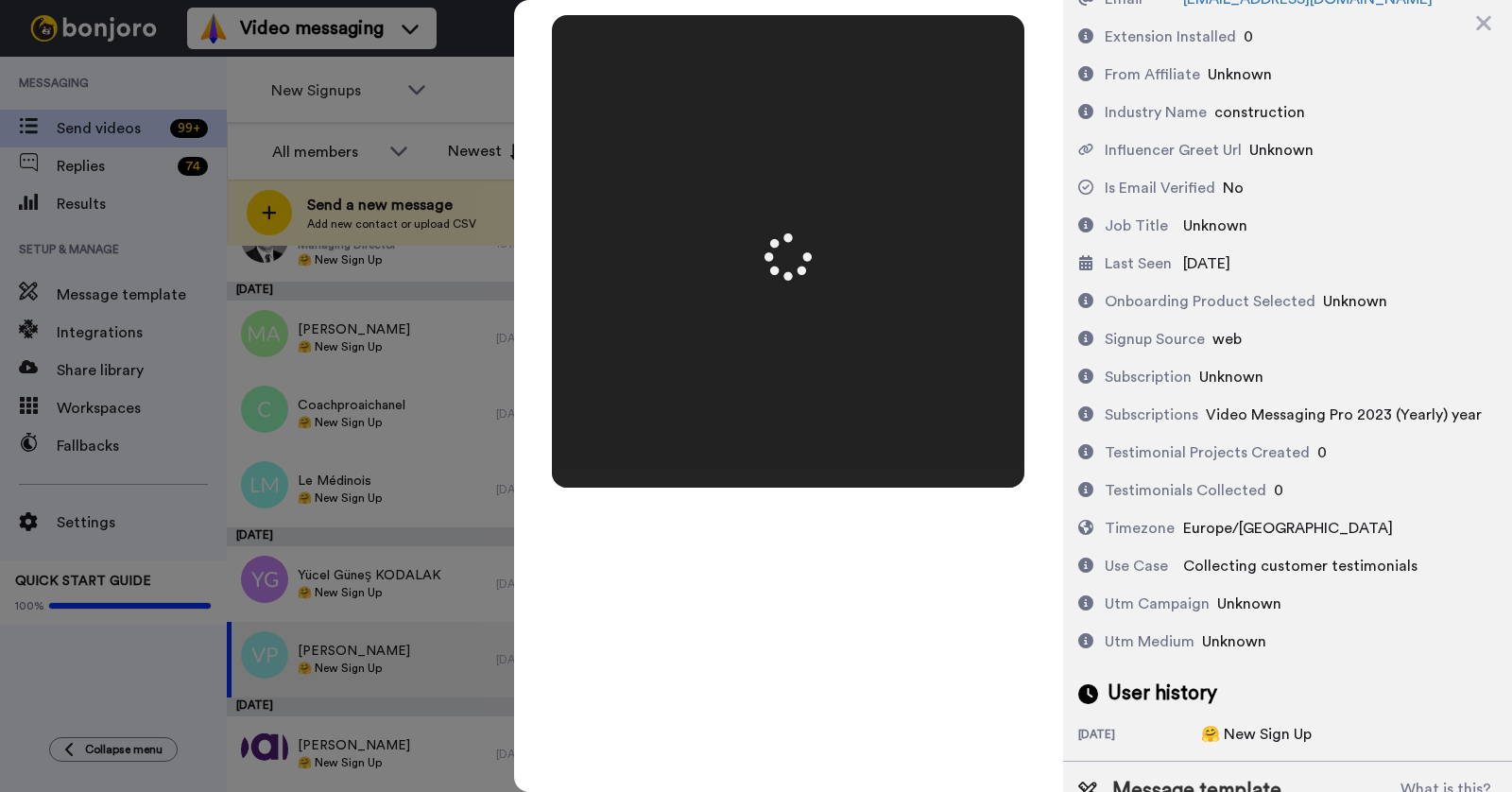
scroll to position [0, 0]
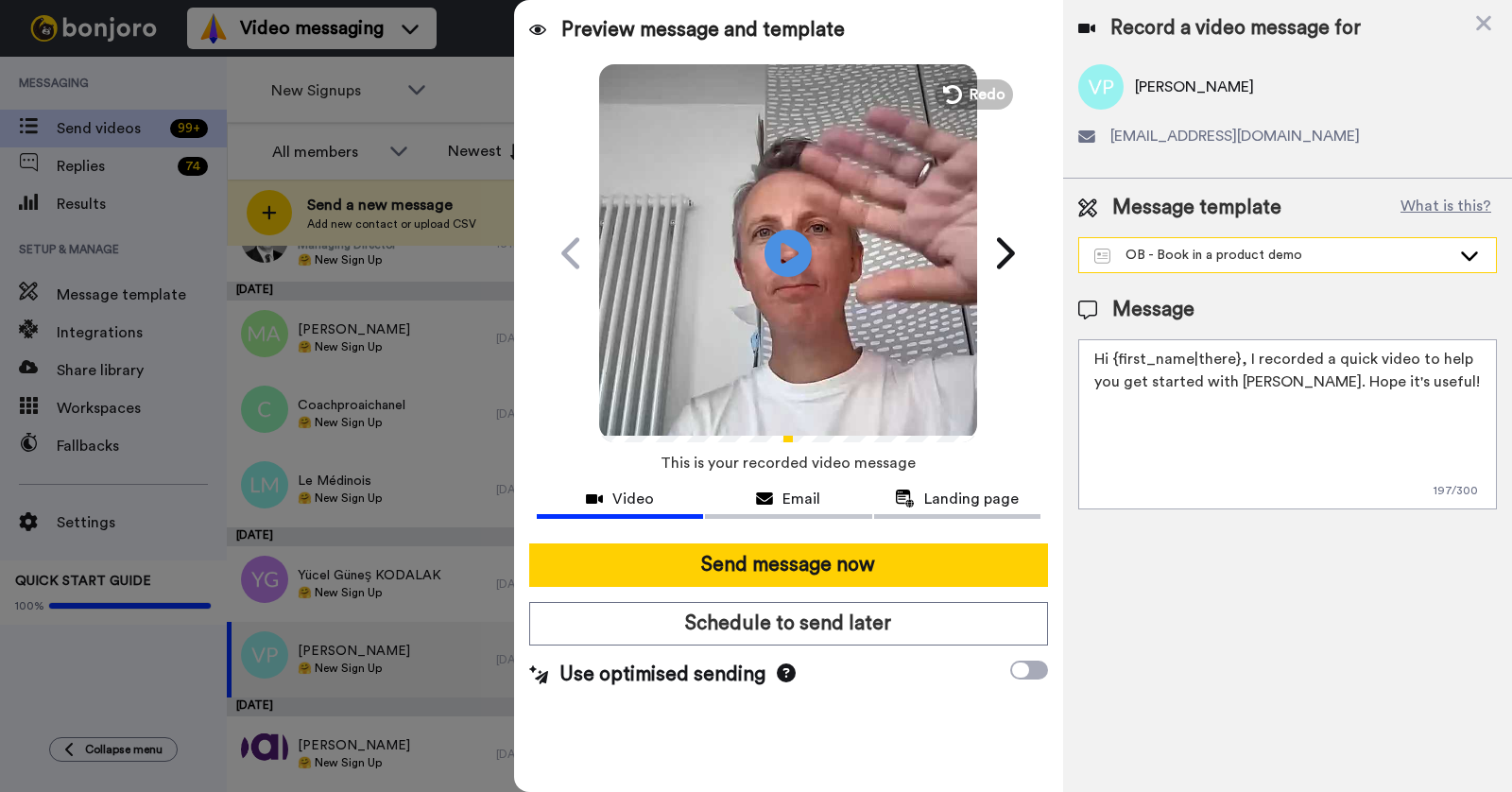
click at [1237, 266] on div "OB - Book in a product demo" at bounding box center [1287, 255] width 417 height 34
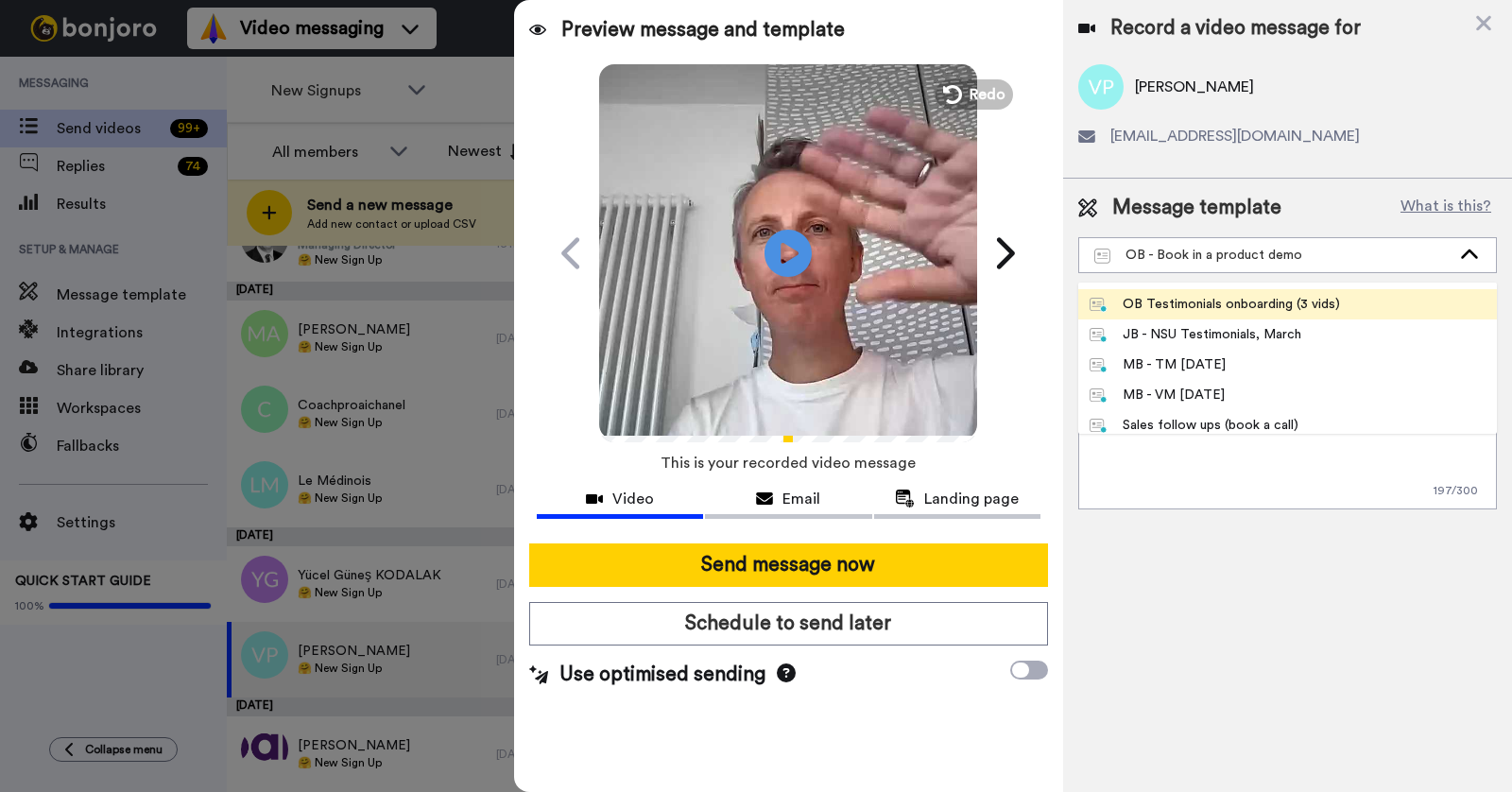
scroll to position [1080, 0]
click at [1217, 309] on div "OB Testimonials onboarding (3 vids)" at bounding box center [1215, 307] width 250 height 19
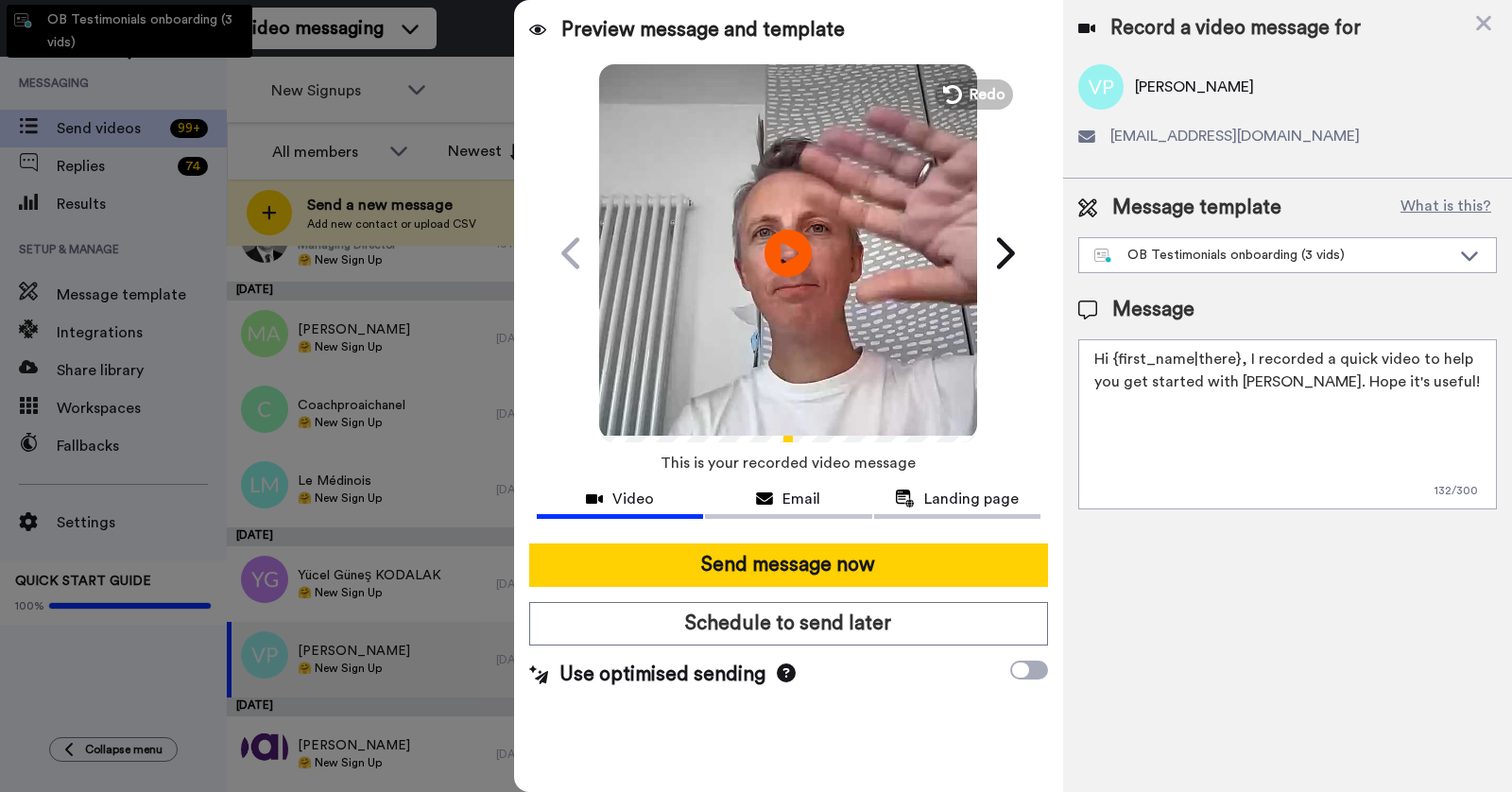
type textarea "Hey {first_name|there}, I recorded a quick message to welcome you to Bonjoro! P…"
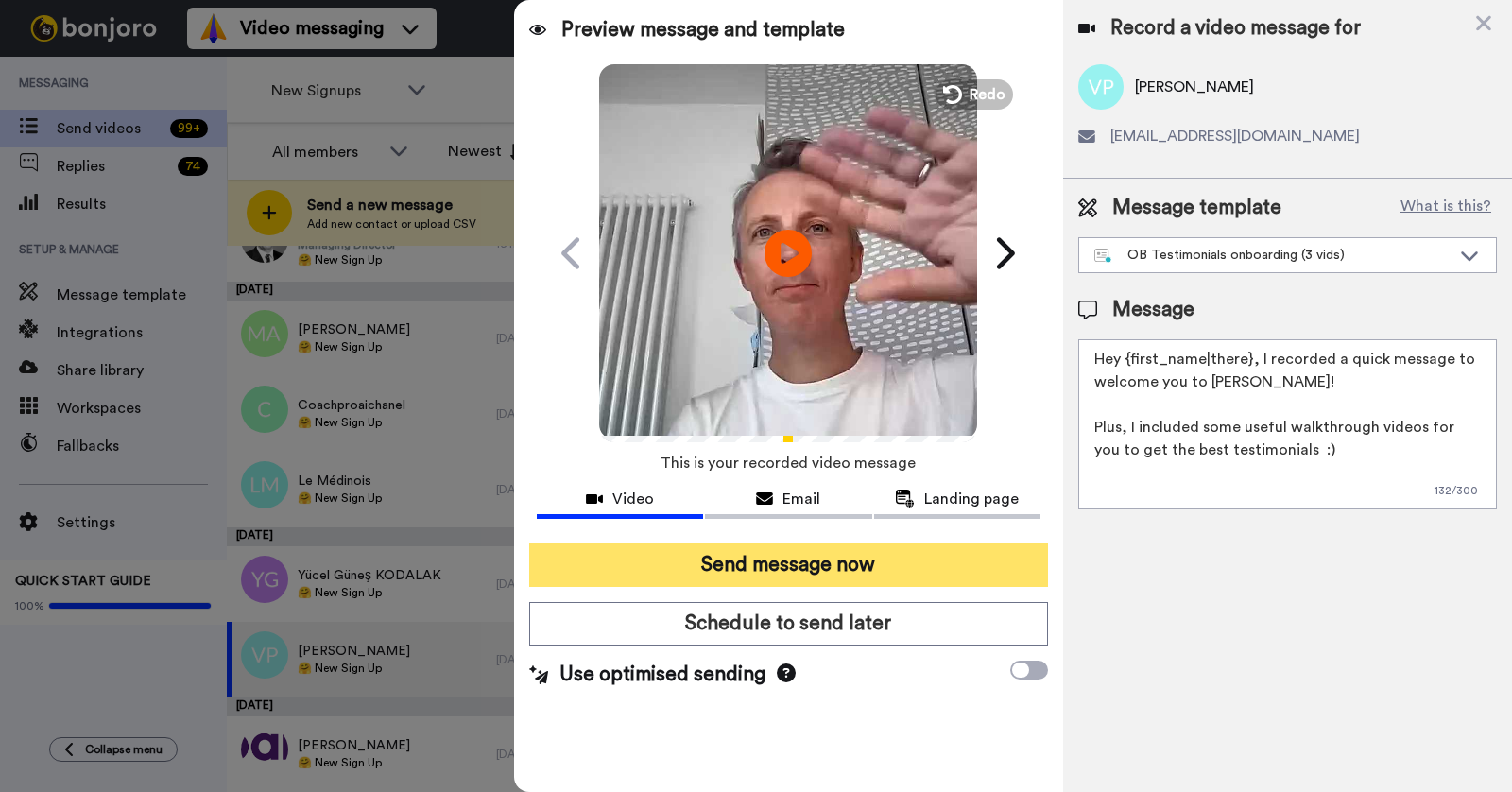
click at [822, 561] on button "Send message now" at bounding box center [788, 565] width 519 height 43
